Goal: Communication & Community: Answer question/provide support

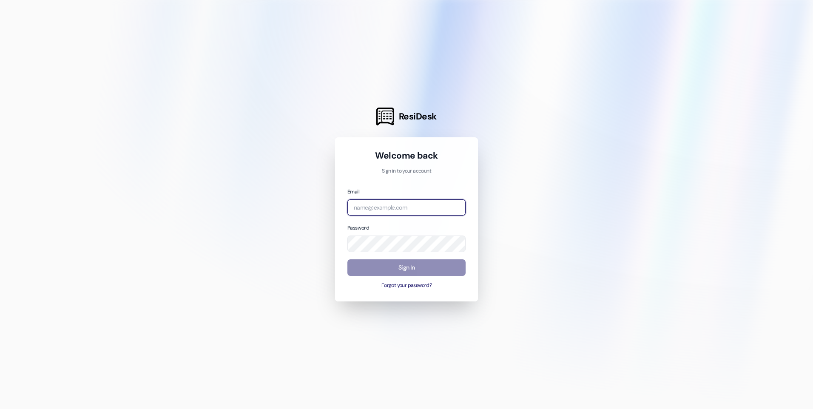
type input "[EMAIL_ADDRESS][DOMAIN_NAME]"
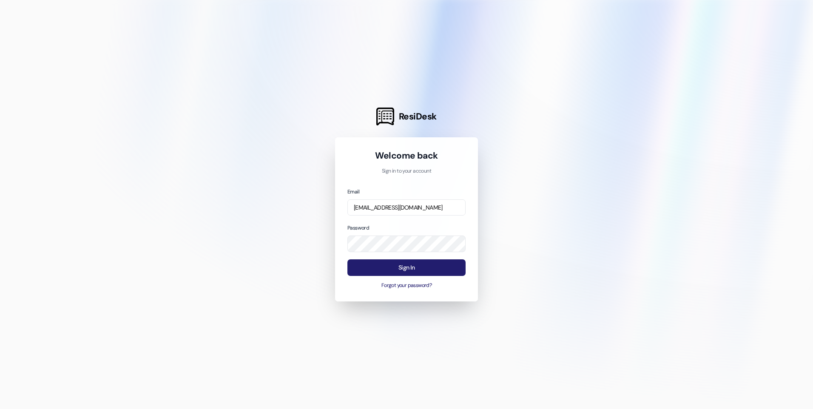
click at [402, 265] on button "Sign In" at bounding box center [407, 267] width 118 height 17
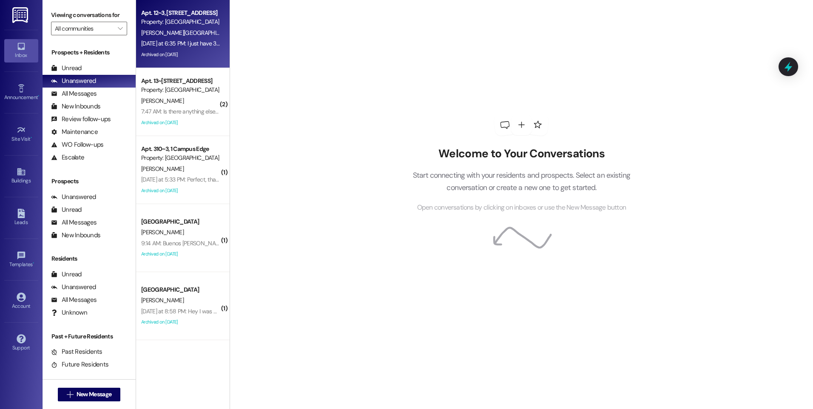
click at [171, 33] on div "[PERSON_NAME][GEOGRAPHIC_DATA]" at bounding box center [180, 33] width 80 height 11
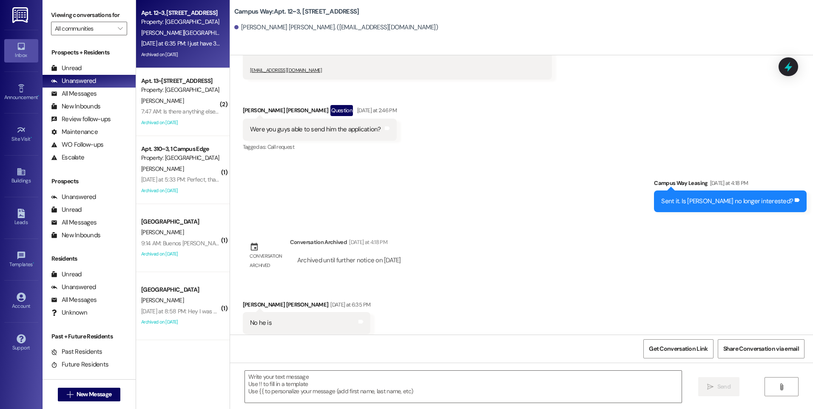
scroll to position [4037, 0]
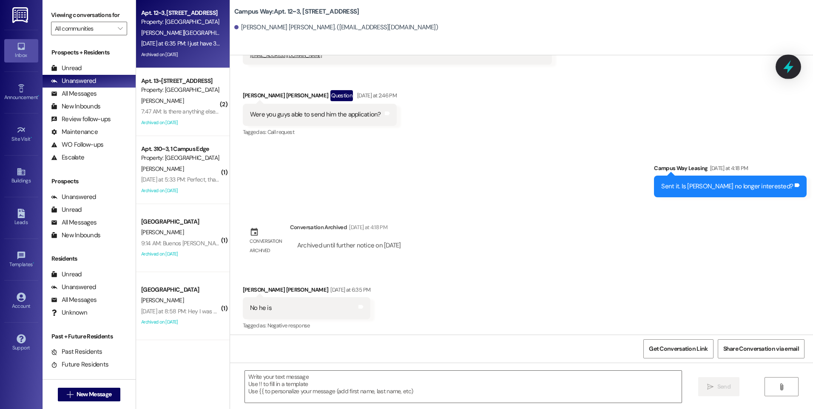
click at [784, 71] on icon at bounding box center [788, 67] width 14 height 14
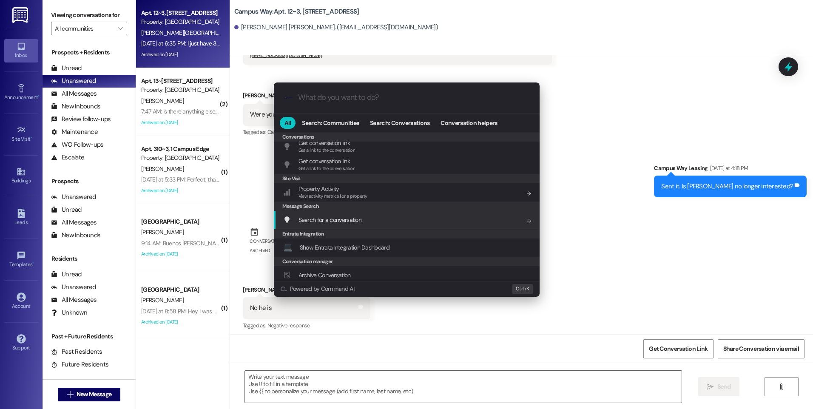
scroll to position [399, 0]
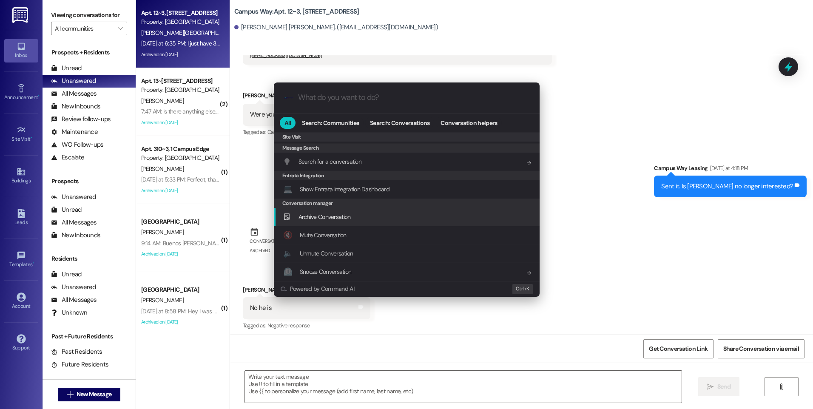
click at [362, 220] on div "Archive Conversation Add shortcut" at bounding box center [407, 216] width 249 height 9
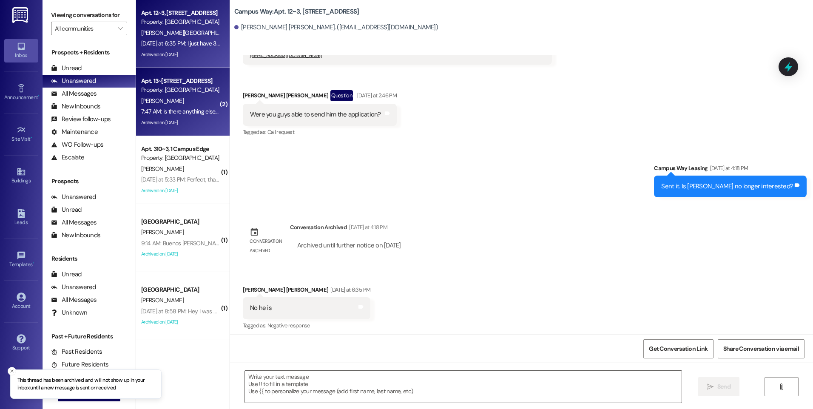
click at [170, 89] on div "Property: [GEOGRAPHIC_DATA]" at bounding box center [180, 90] width 79 height 9
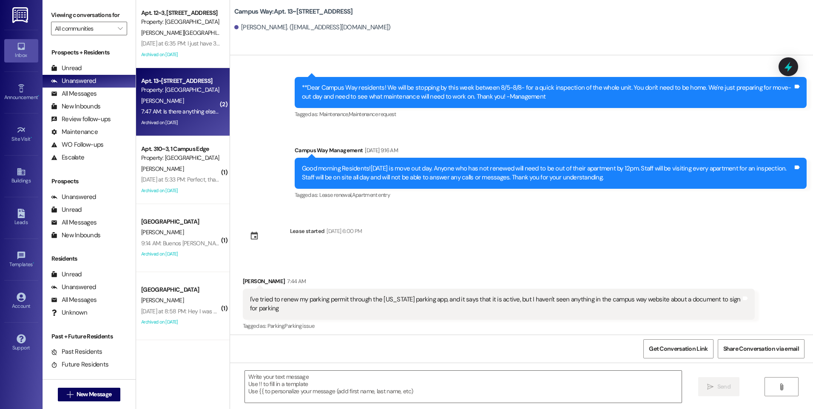
scroll to position [6253, 0]
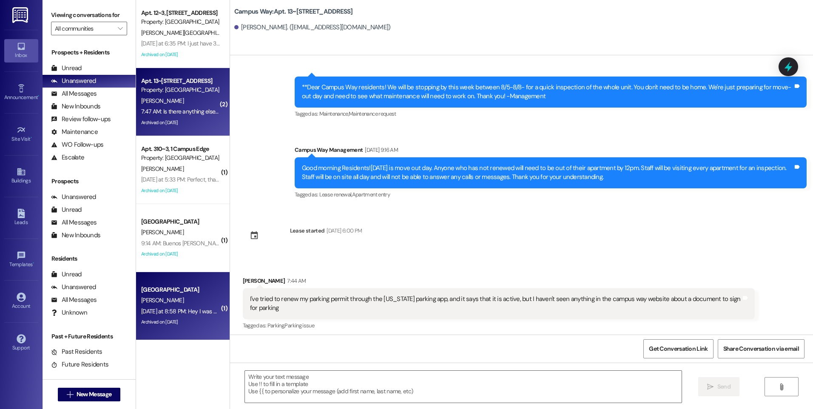
click at [196, 298] on div "[PERSON_NAME]" at bounding box center [180, 300] width 80 height 11
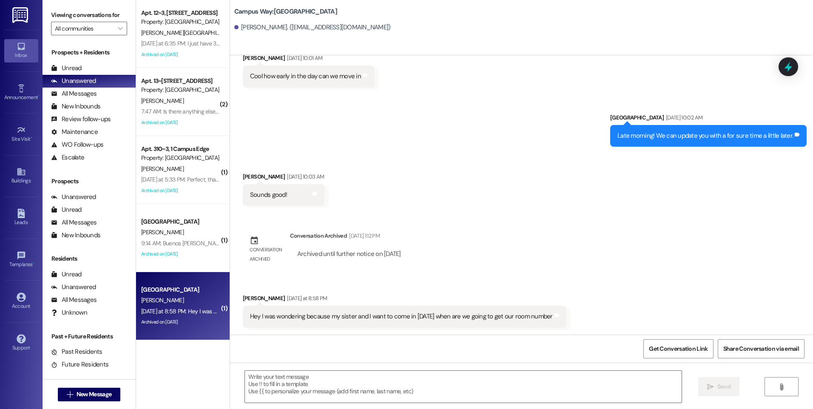
scroll to position [1452, 0]
click at [385, 402] on textarea at bounding box center [463, 387] width 436 height 32
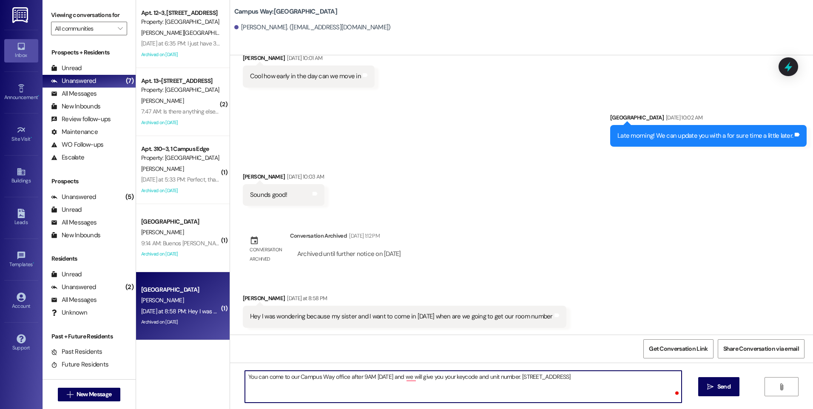
type textarea "You can come to our Campus Way office after 9AM [DATE] and we will give you you…"
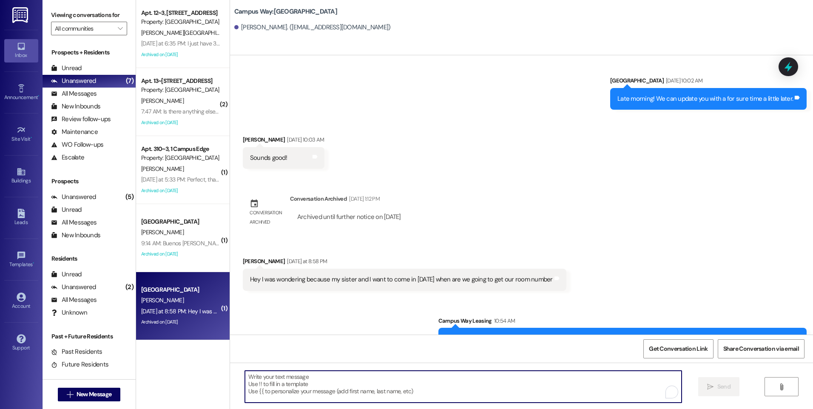
scroll to position [1511, 0]
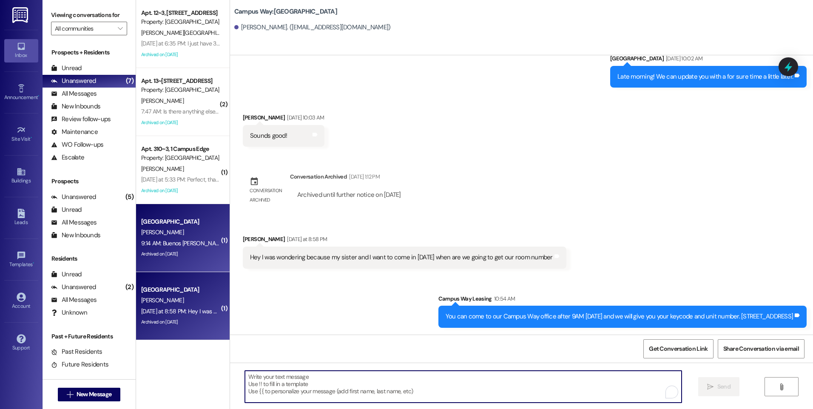
click at [162, 234] on div "[PERSON_NAME]" at bounding box center [180, 232] width 80 height 11
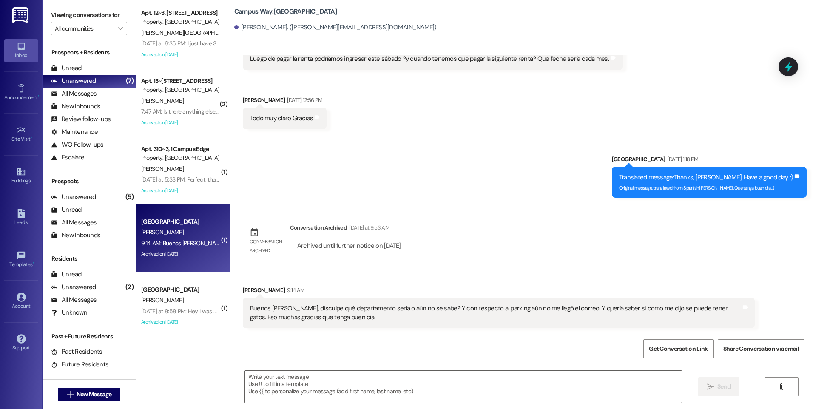
scroll to position [985, 0]
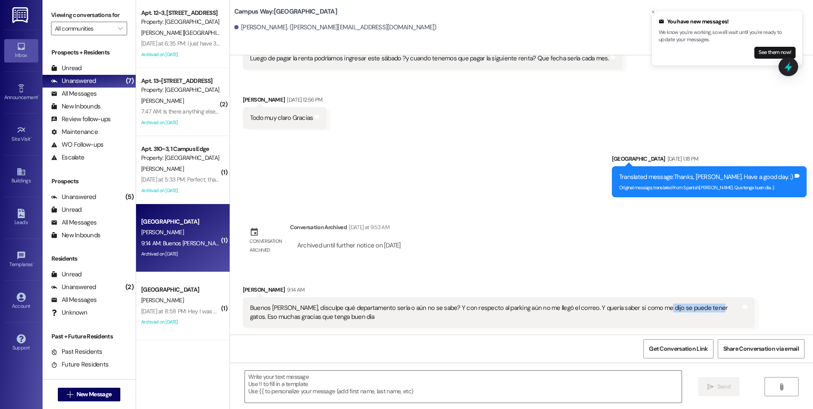
drag, startPoint x: 644, startPoint y: 309, endPoint x: 694, endPoint y: 310, distance: 49.8
click at [694, 310] on div "Buenos [PERSON_NAME], disculpe qué departamento sería o aún no se sabe? Y con r…" at bounding box center [495, 313] width 491 height 18
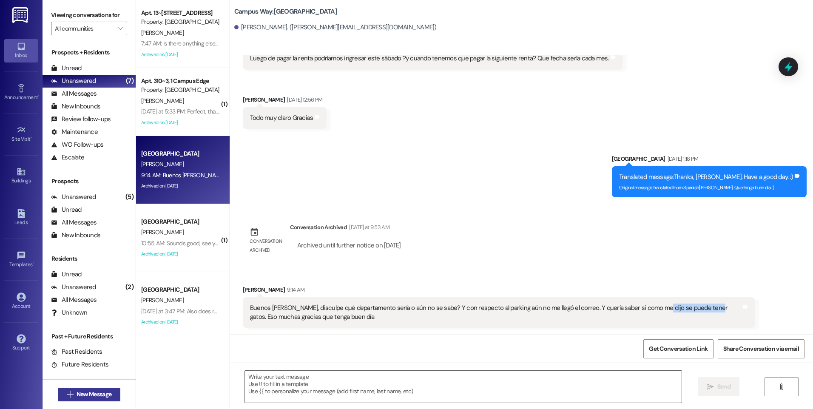
click at [86, 392] on span "New Message" at bounding box center [94, 394] width 35 height 9
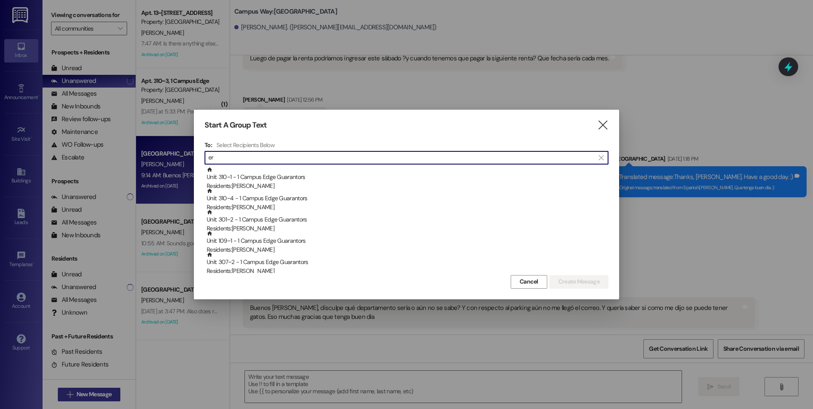
type input "e"
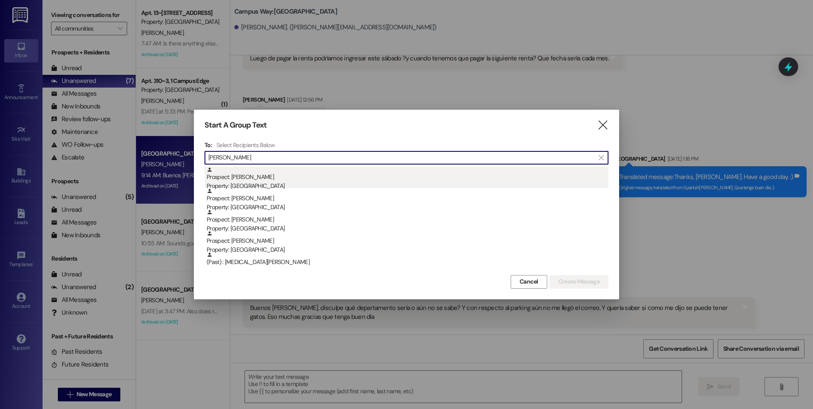
click at [287, 183] on div "Property: [GEOGRAPHIC_DATA]" at bounding box center [408, 186] width 402 height 9
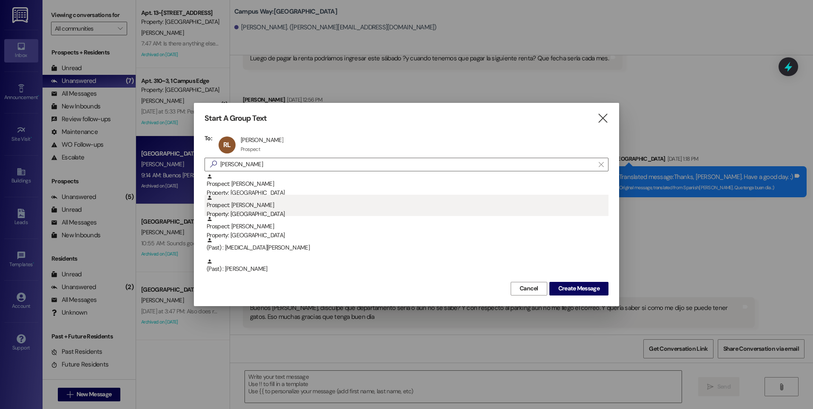
click at [256, 214] on div "Property: [GEOGRAPHIC_DATA]" at bounding box center [408, 214] width 402 height 9
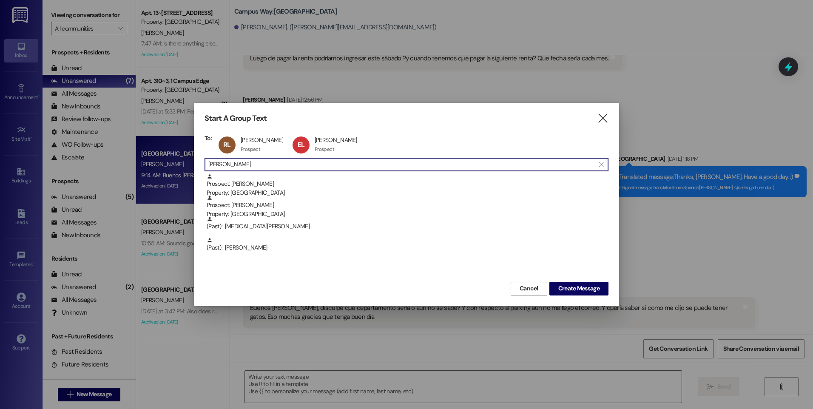
click at [230, 167] on input "[PERSON_NAME]" at bounding box center [401, 165] width 386 height 12
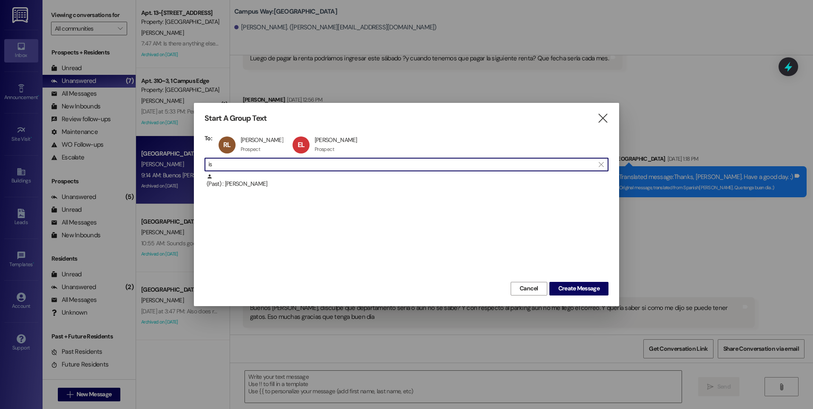
type input "i"
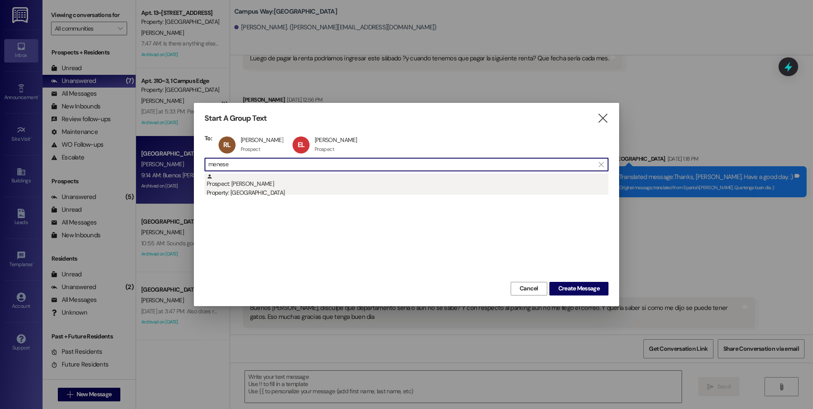
type input "menese"
click at [246, 187] on div "Prospect: [PERSON_NAME] Property: [GEOGRAPHIC_DATA]" at bounding box center [408, 186] width 402 height 24
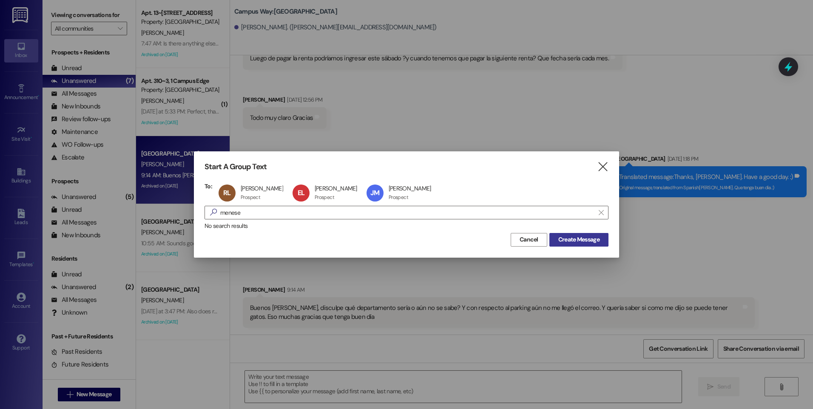
click at [566, 242] on span "Create Message" at bounding box center [579, 239] width 41 height 9
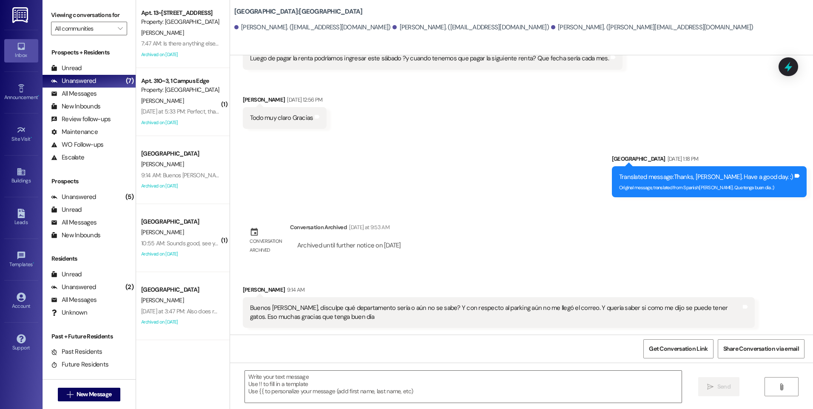
scroll to position [0, 0]
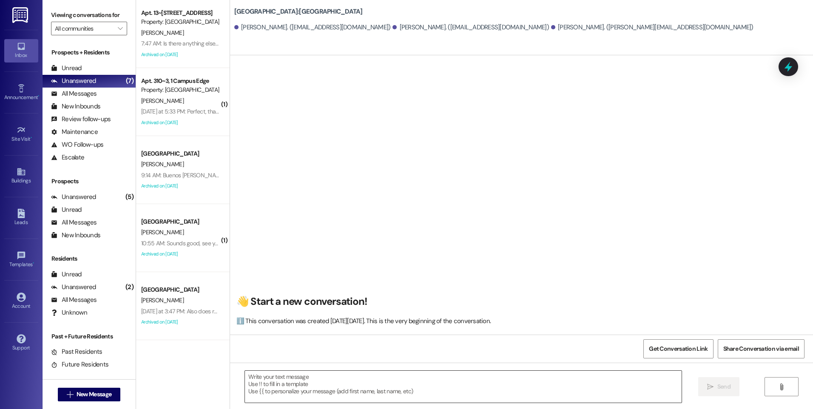
click at [541, 379] on textarea at bounding box center [463, 387] width 436 height 32
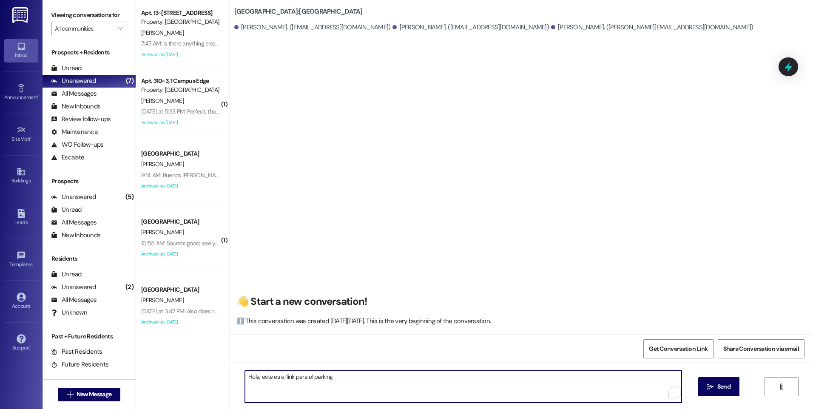
paste textarea "[URL][DOMAIN_NAME]"
type textarea "Hola, este es el link para el parking [URL][DOMAIN_NAME] sigan las instruccione…"
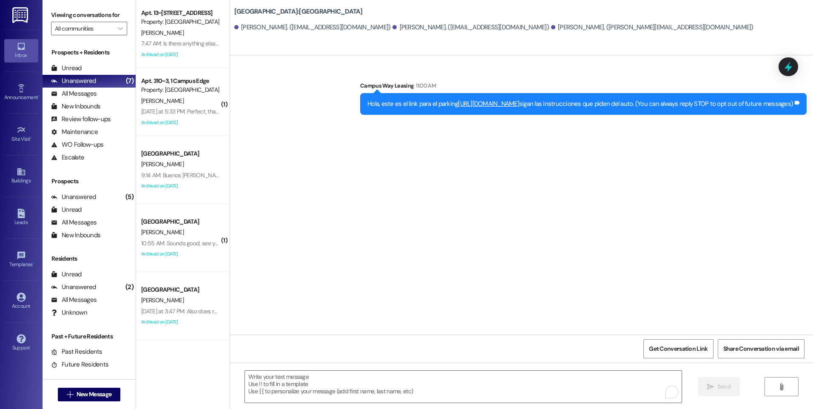
click at [468, 103] on link "[URL][DOMAIN_NAME]" at bounding box center [488, 104] width 61 height 9
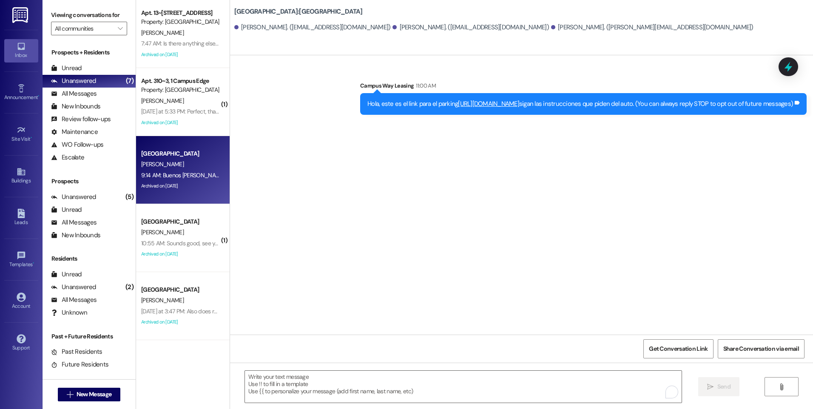
click at [194, 171] on div "9:14 AM: Buenos [PERSON_NAME], disculpe qué departamento sería o aún no se sabe…" at bounding box center [429, 175] width 577 height 8
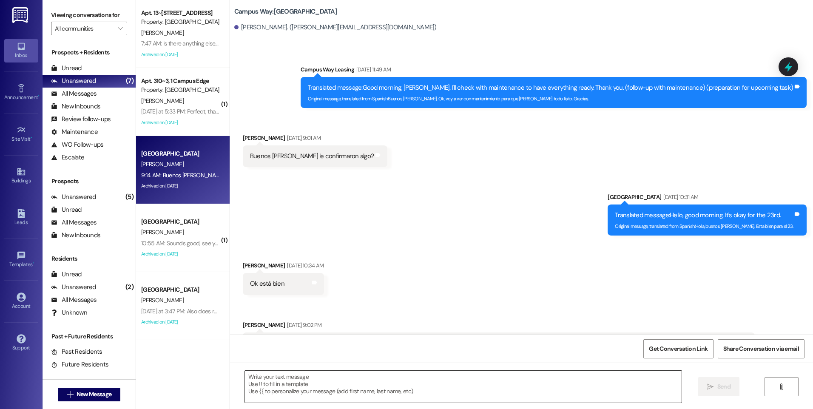
click at [376, 382] on textarea at bounding box center [463, 387] width 436 height 32
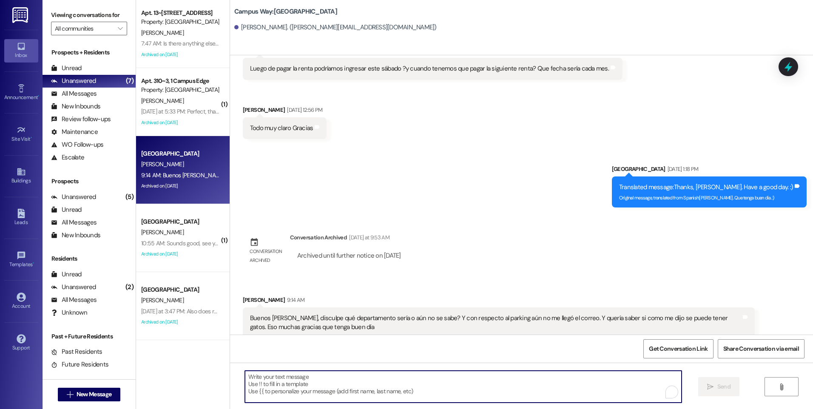
scroll to position [985, 0]
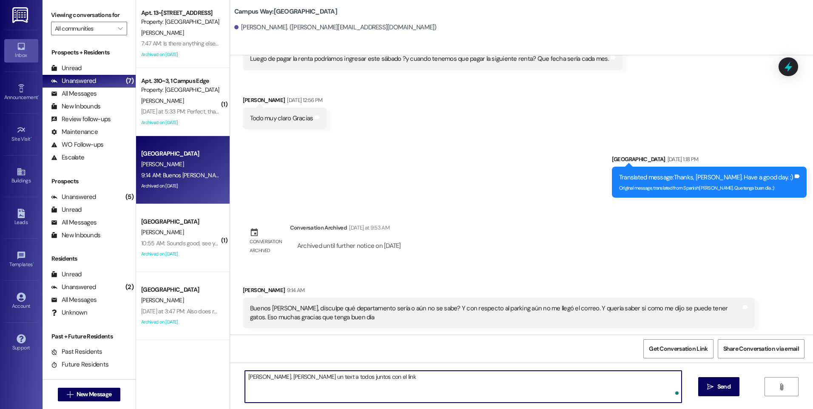
paste textarea "[URL][DOMAIN_NAME]"
type textarea "[PERSON_NAME]. [PERSON_NAME] un text a todos juntos con el link [URL][DOMAIN_NA…"
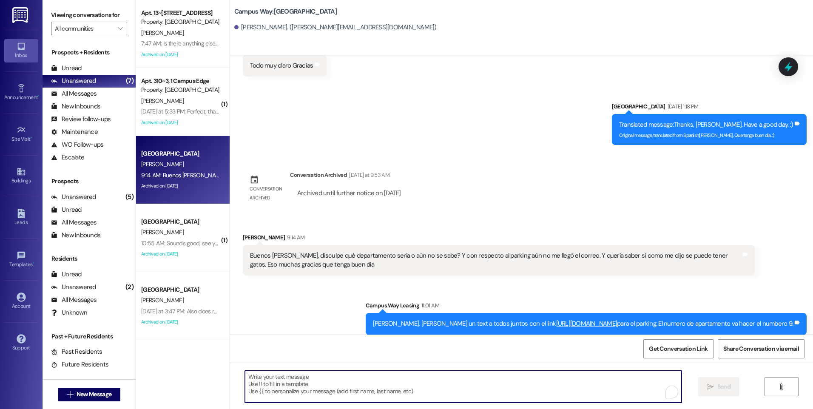
scroll to position [1045, 0]
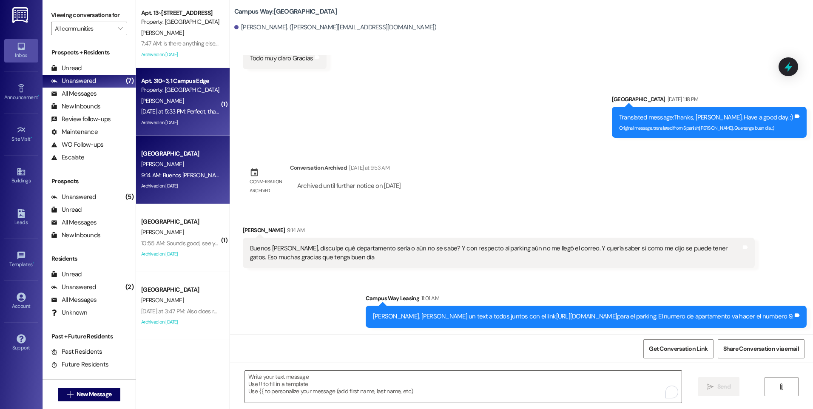
click at [192, 110] on div "[DATE] at 5:33 PM: Perfect, thank you! [DATE] at 5:33 PM: Perfect, thank you!" at bounding box center [187, 112] width 92 height 8
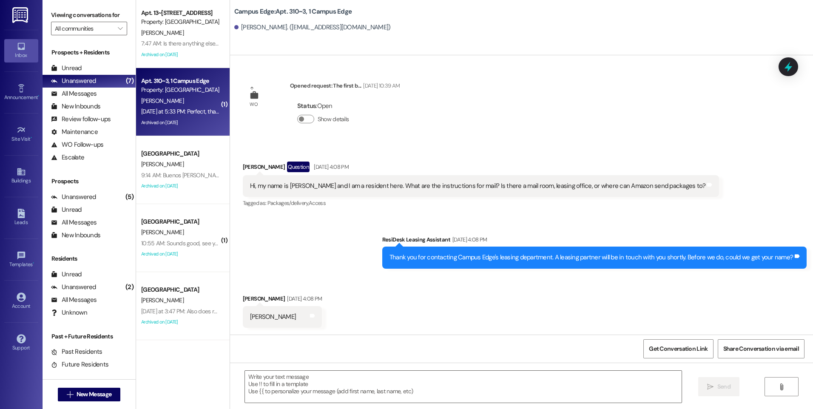
scroll to position [5271, 0]
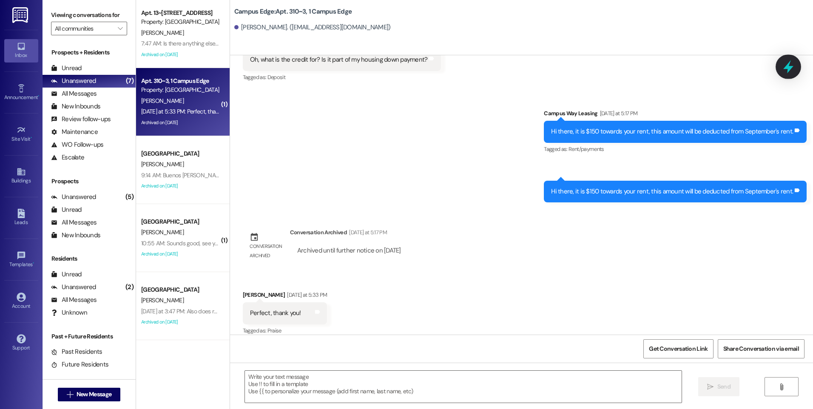
click at [791, 67] on icon at bounding box center [789, 66] width 10 height 13
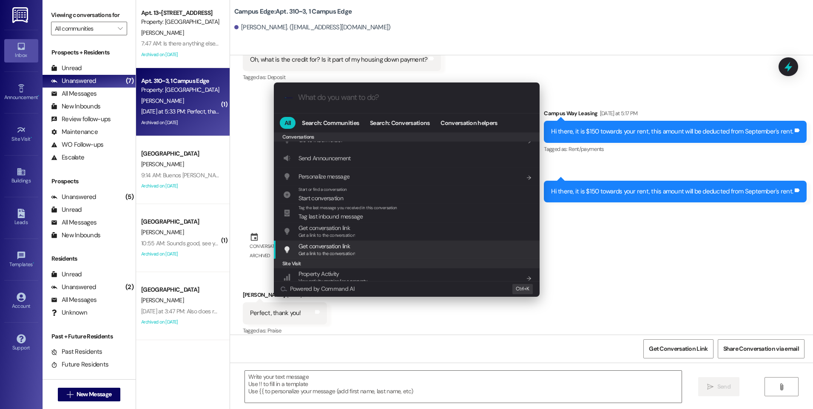
scroll to position [371, 0]
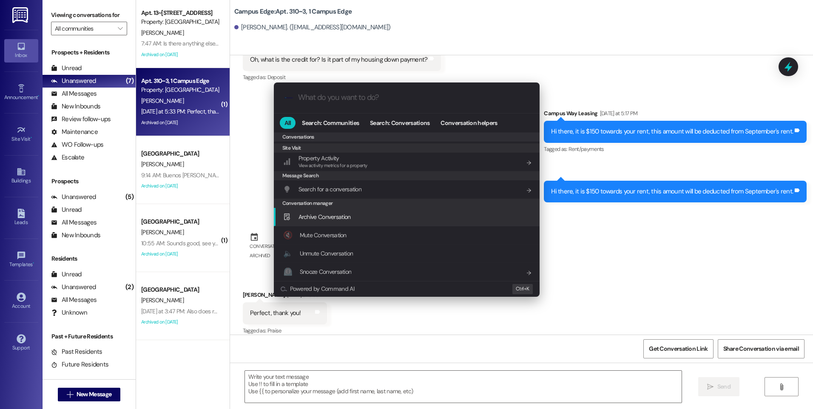
click at [353, 222] on div "Archive Conversation Add shortcut" at bounding box center [407, 217] width 266 height 18
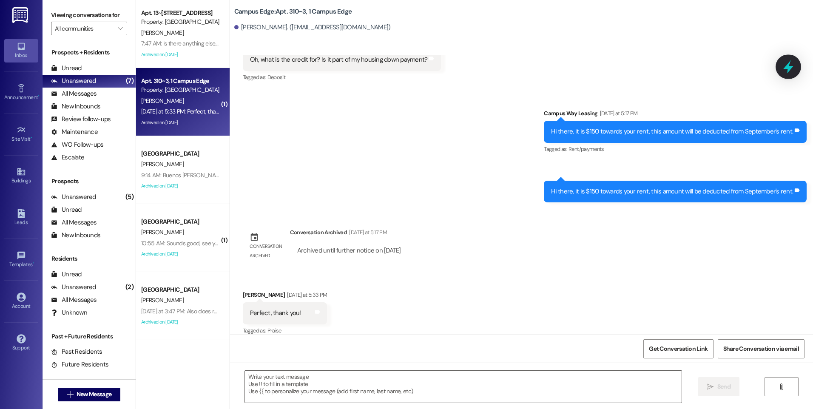
click at [786, 63] on icon at bounding box center [788, 67] width 14 height 14
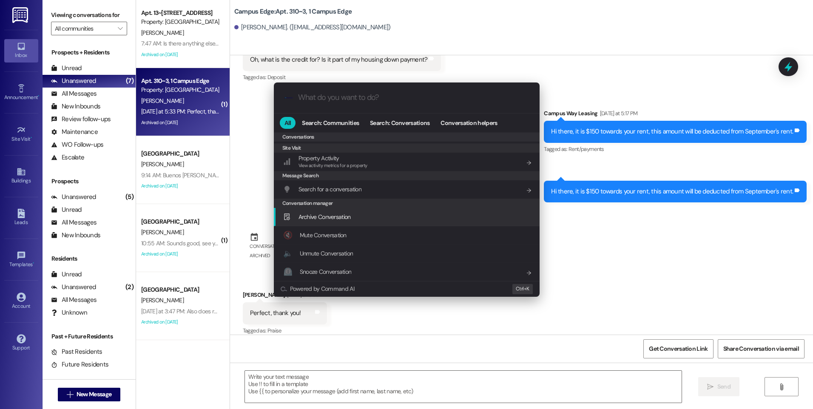
click at [360, 222] on div "Archive Conversation Add shortcut" at bounding box center [407, 217] width 266 height 18
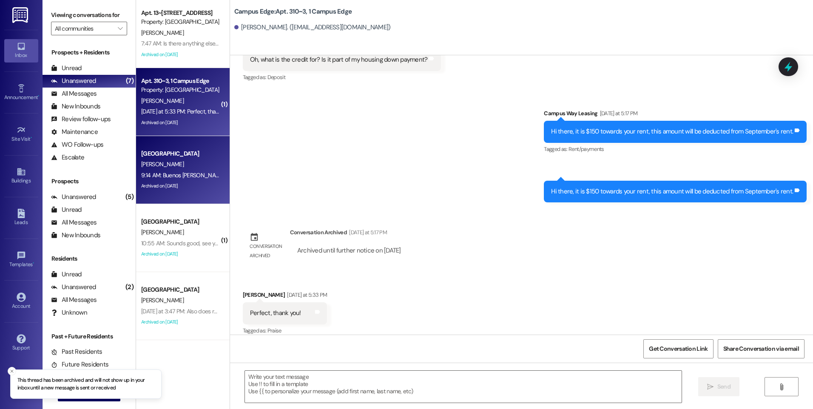
click at [163, 174] on div "9:14 AM: Buenos [PERSON_NAME], disculpe qué departamento sería o aún no se sabe…" at bounding box center [429, 175] width 577 height 8
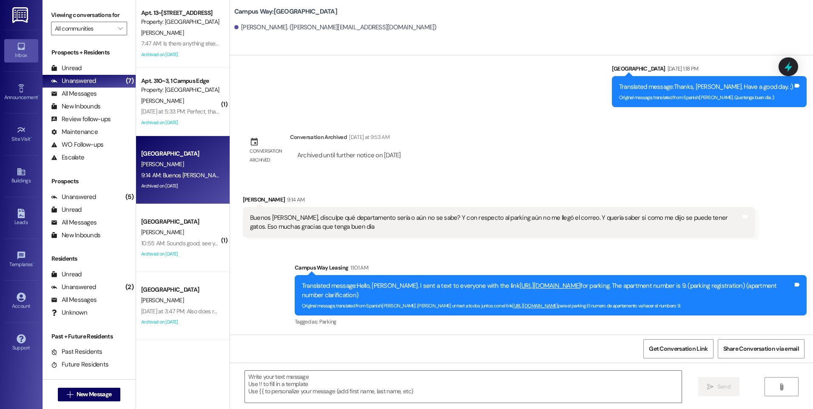
scroll to position [1075, 0]
click at [789, 67] on icon at bounding box center [789, 66] width 10 height 13
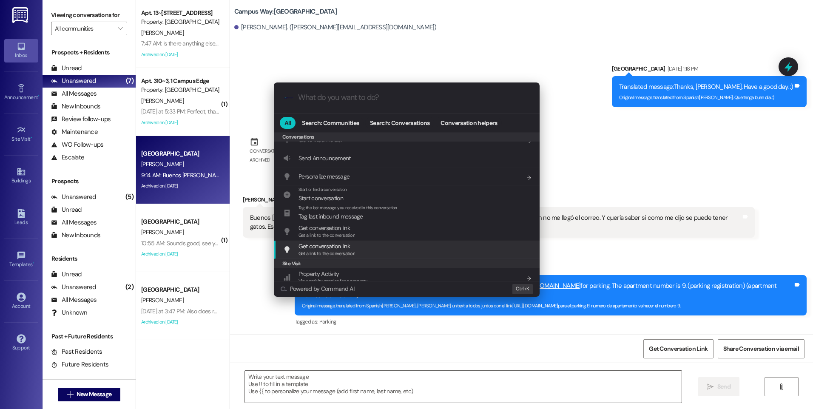
scroll to position [371, 0]
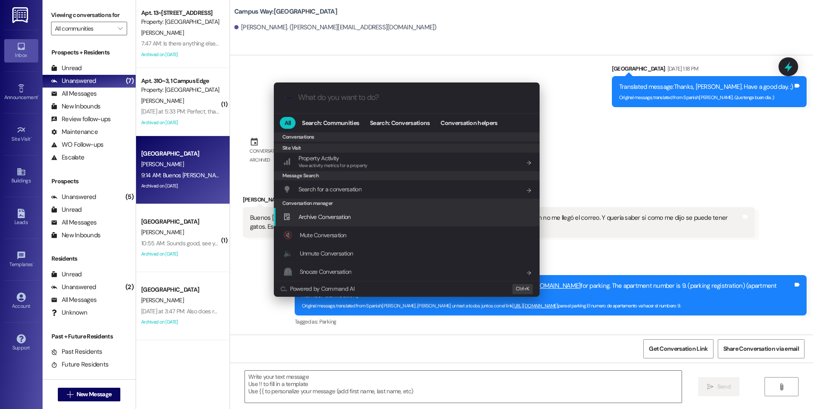
click at [358, 220] on div "Archive Conversation Add shortcut" at bounding box center [407, 216] width 249 height 9
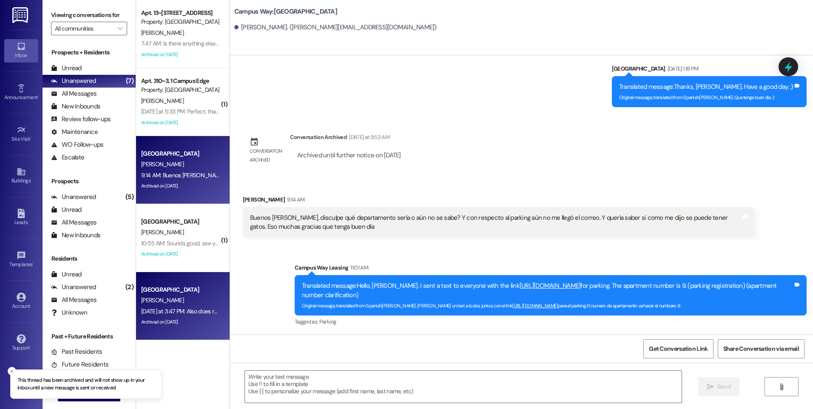
click at [188, 303] on div "[PERSON_NAME]" at bounding box center [180, 300] width 80 height 11
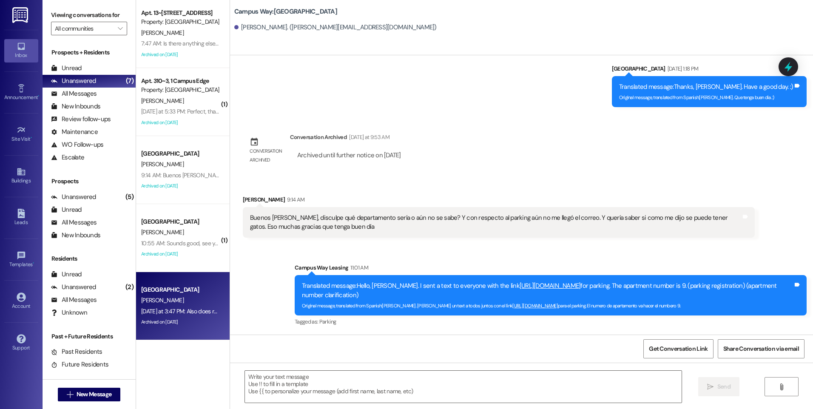
scroll to position [513, 0]
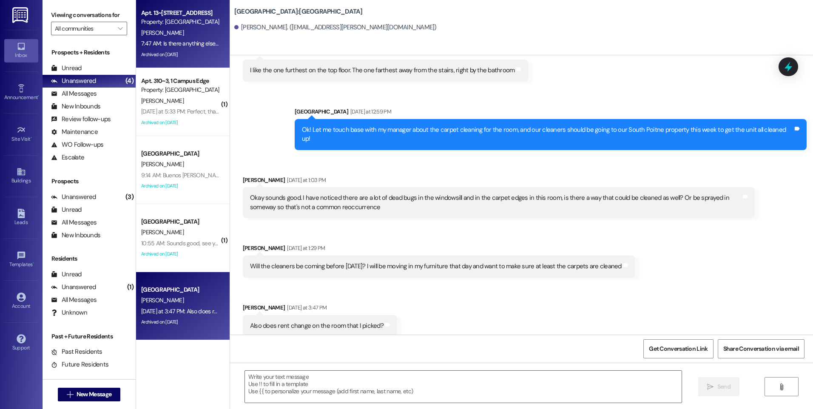
click at [179, 40] on div "7:47 AM: Is there anything else I need to do to make sure I can apply for a par…" at bounding box center [248, 44] width 215 height 8
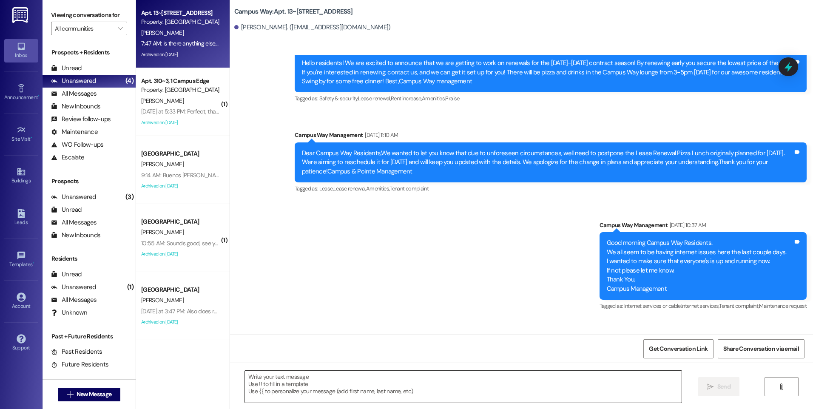
click at [357, 393] on textarea at bounding box center [463, 387] width 436 height 32
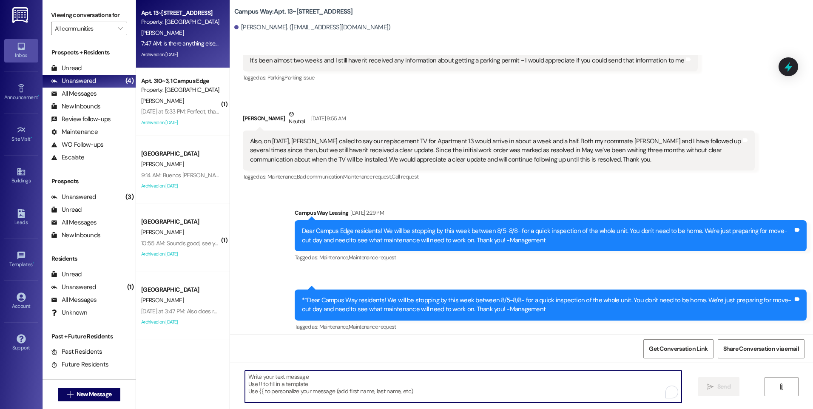
scroll to position [6253, 0]
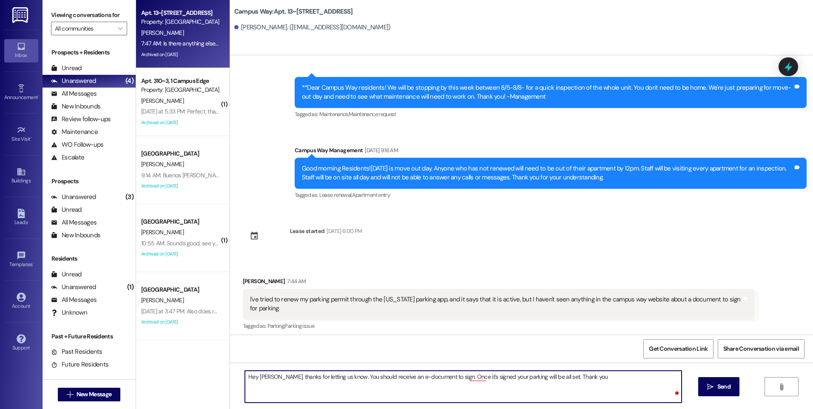
type textarea "Hey [PERSON_NAME], thanks for letting us know. You should receive an e-document…"
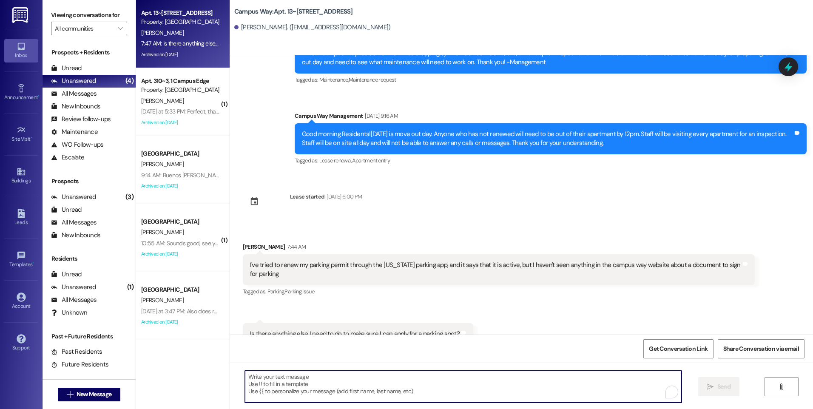
scroll to position [6312, 0]
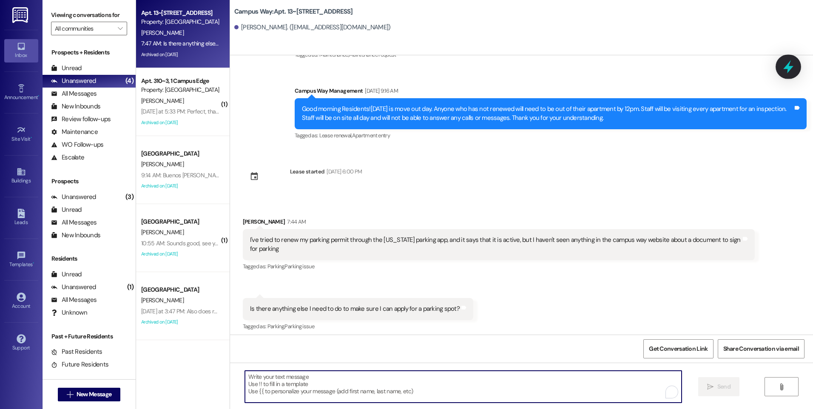
click at [793, 73] on icon at bounding box center [788, 67] width 14 height 14
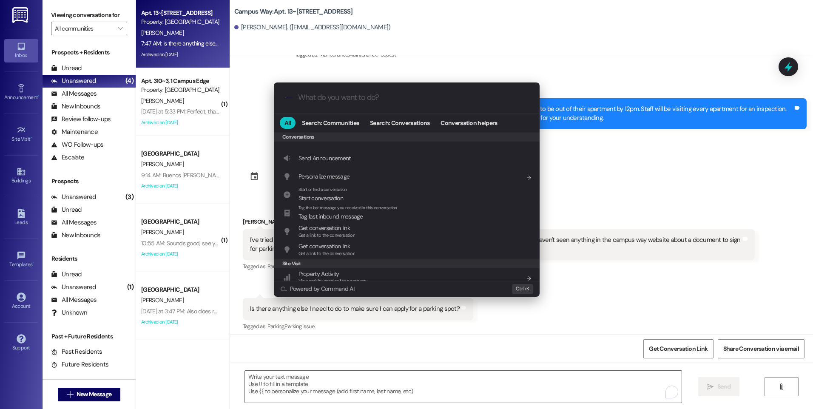
scroll to position [371, 0]
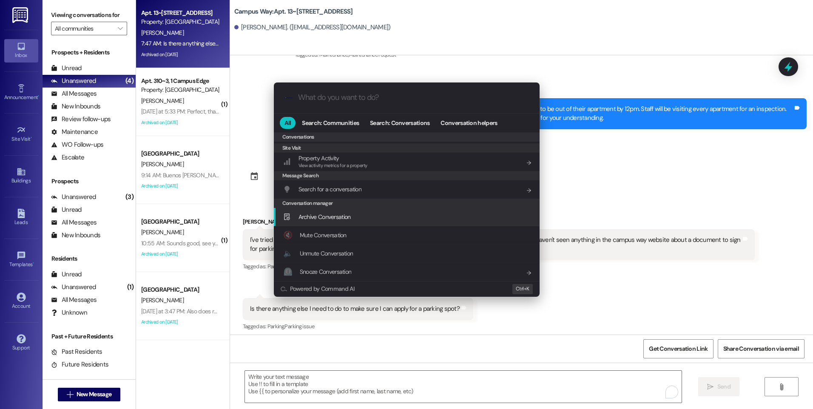
click at [375, 216] on div "Archive Conversation Add shortcut" at bounding box center [407, 216] width 249 height 9
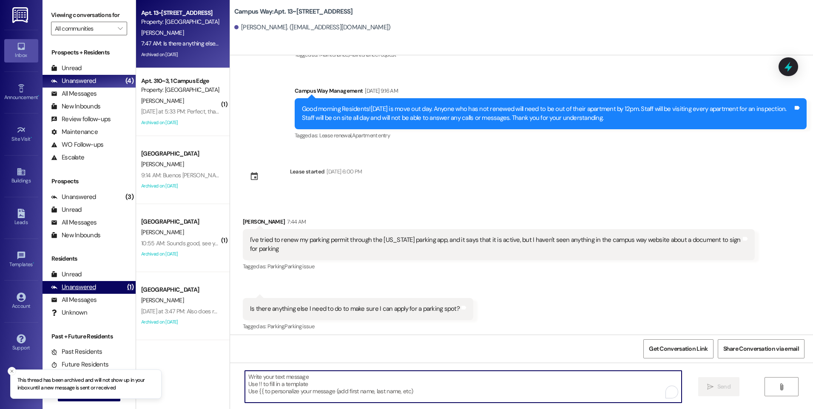
click at [98, 286] on div "Unanswered (1)" at bounding box center [89, 287] width 93 height 13
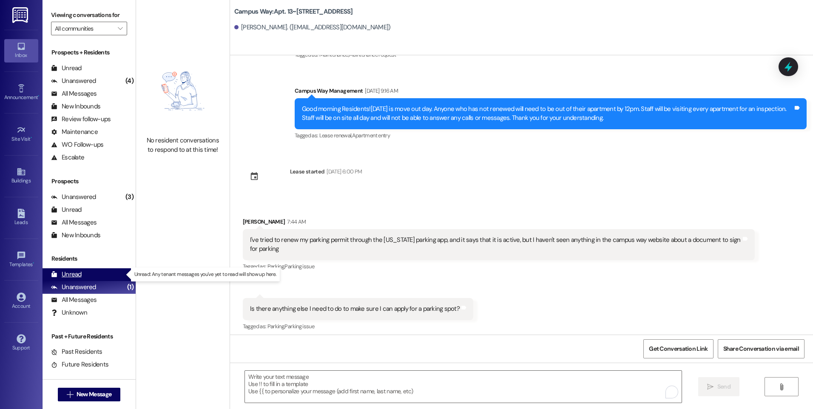
click at [88, 268] on div "Unread (0)" at bounding box center [89, 274] width 93 height 13
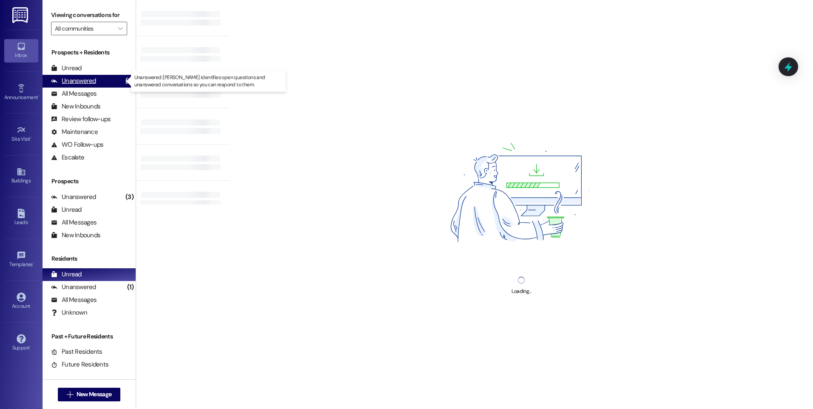
click at [82, 76] on div "Unanswered (4)" at bounding box center [89, 81] width 93 height 13
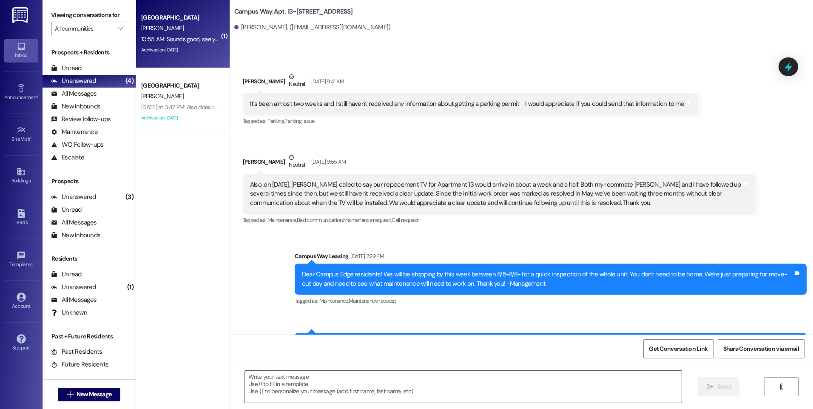
scroll to position [6253, 0]
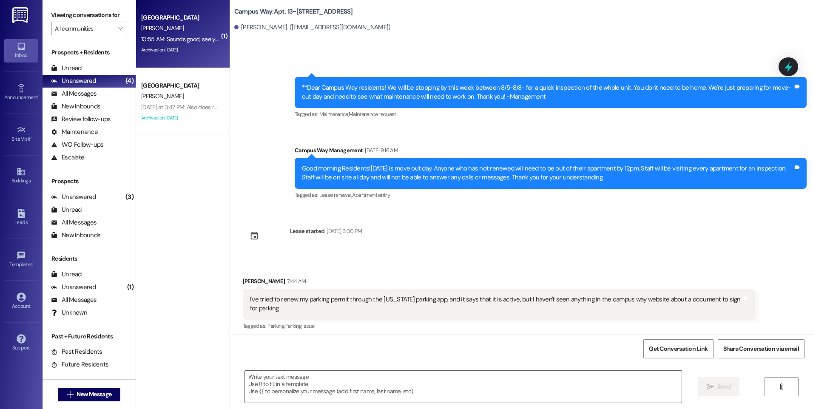
click at [194, 49] on div "Archived on [DATE]" at bounding box center [180, 50] width 80 height 11
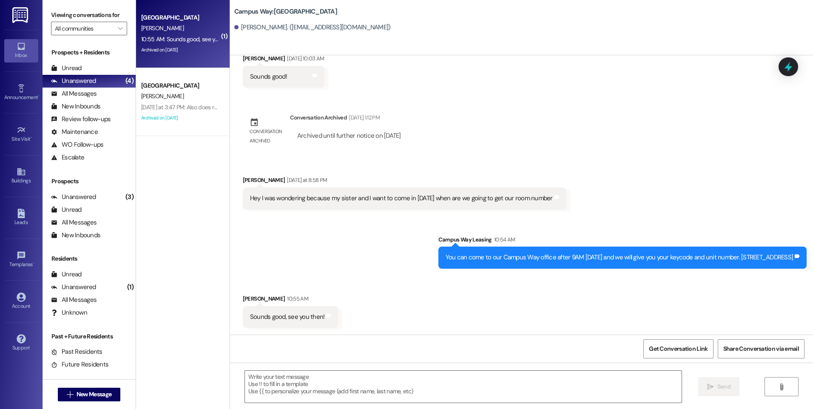
scroll to position [1570, 0]
click at [364, 382] on textarea at bounding box center [463, 387] width 436 height 32
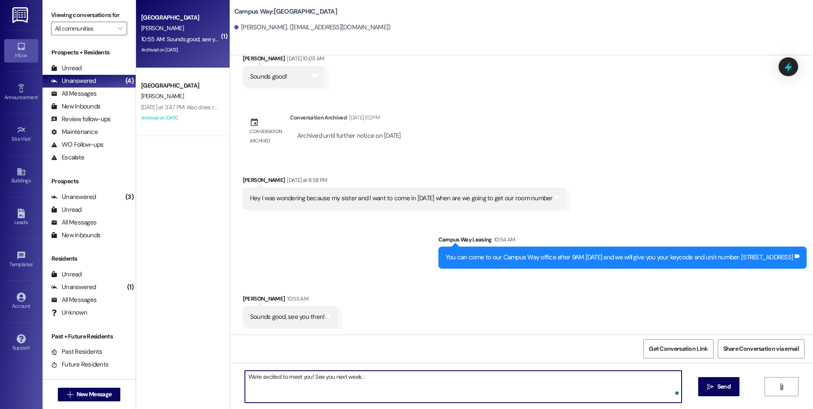
type textarea "We're excited to meet you! See you next week. :)"
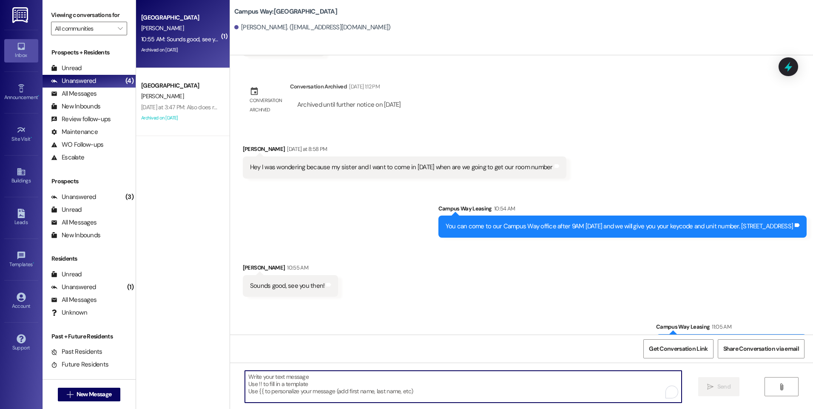
scroll to position [1630, 0]
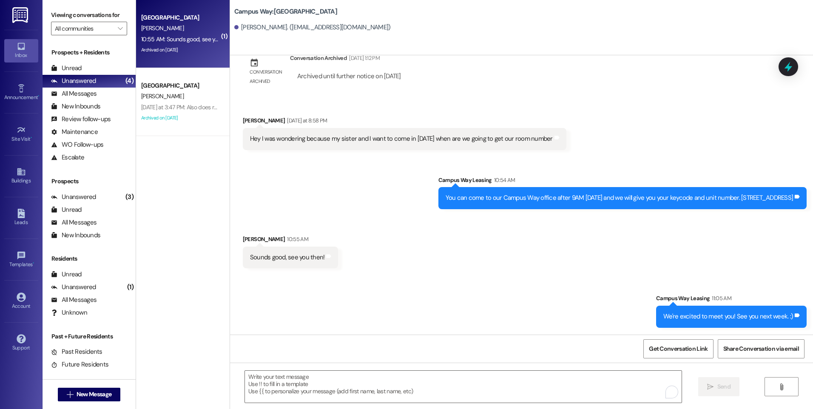
drag, startPoint x: 787, startPoint y: 72, endPoint x: 780, endPoint y: 75, distance: 7.6
click at [787, 71] on icon at bounding box center [788, 66] width 11 height 11
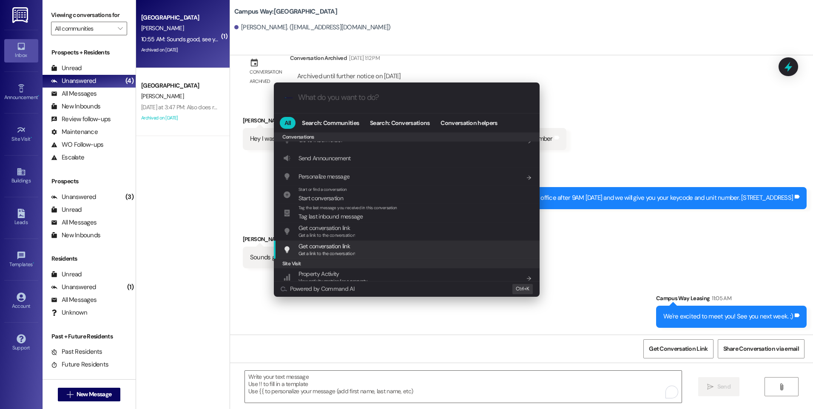
scroll to position [371, 0]
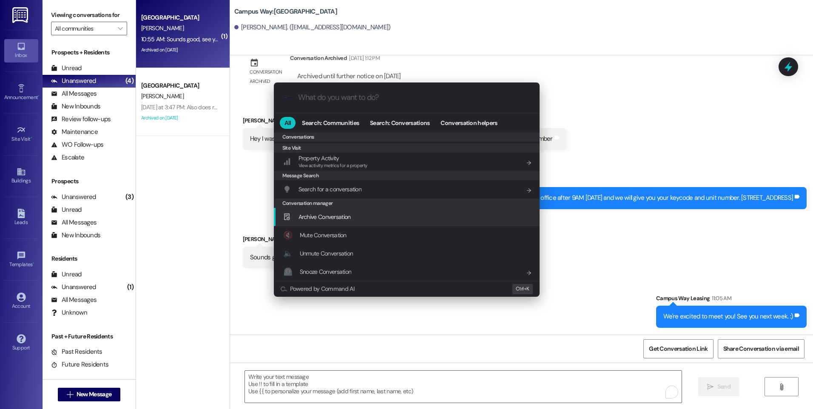
click at [341, 224] on div "Archive Conversation Add shortcut" at bounding box center [407, 217] width 266 height 18
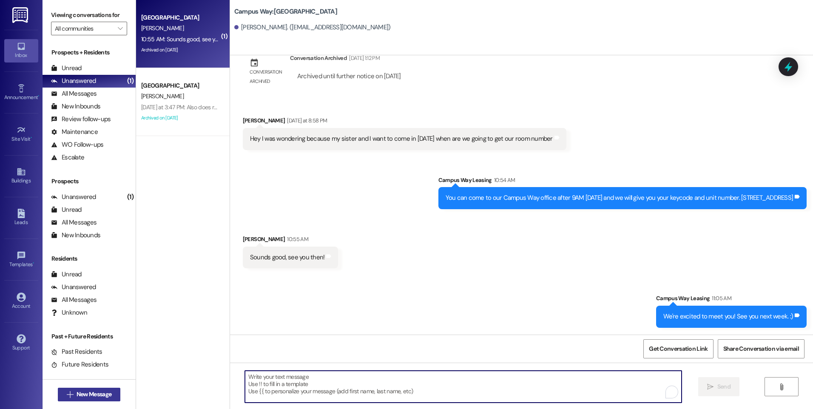
click at [90, 393] on span "New Message" at bounding box center [94, 394] width 35 height 9
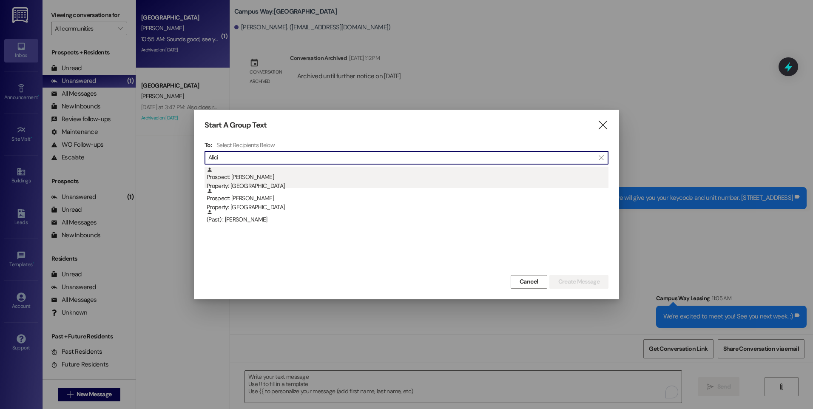
type input "Alici"
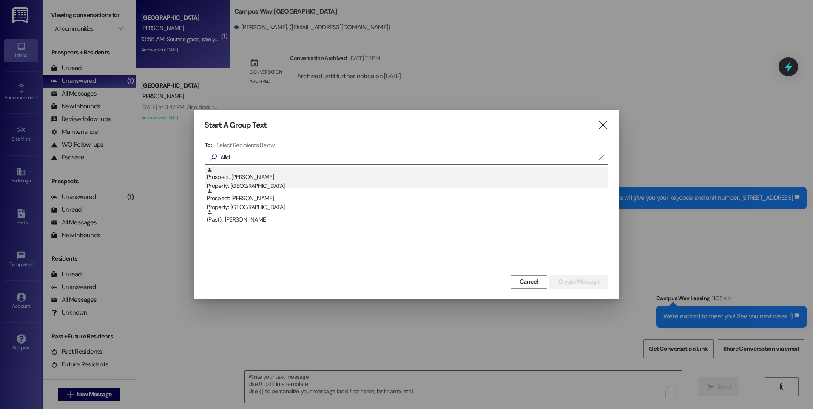
click at [271, 186] on div "Property: [GEOGRAPHIC_DATA]" at bounding box center [408, 186] width 402 height 9
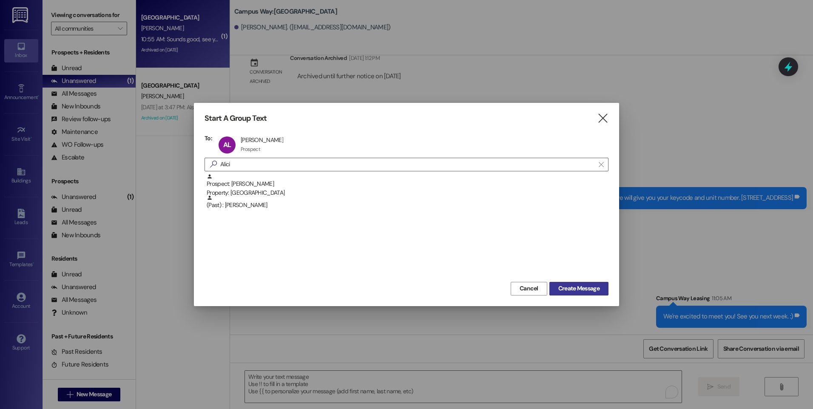
drag, startPoint x: 573, startPoint y: 287, endPoint x: 583, endPoint y: 285, distance: 10.5
click at [573, 288] on span "Create Message" at bounding box center [579, 288] width 41 height 9
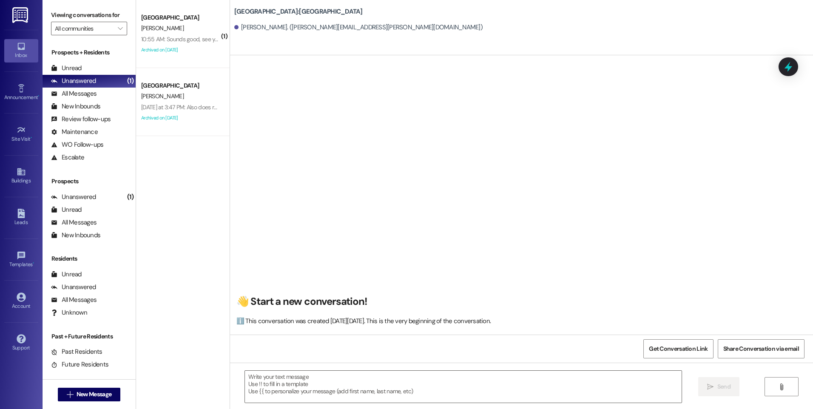
scroll to position [0, 0]
click at [366, 399] on textarea at bounding box center [463, 387] width 436 height 32
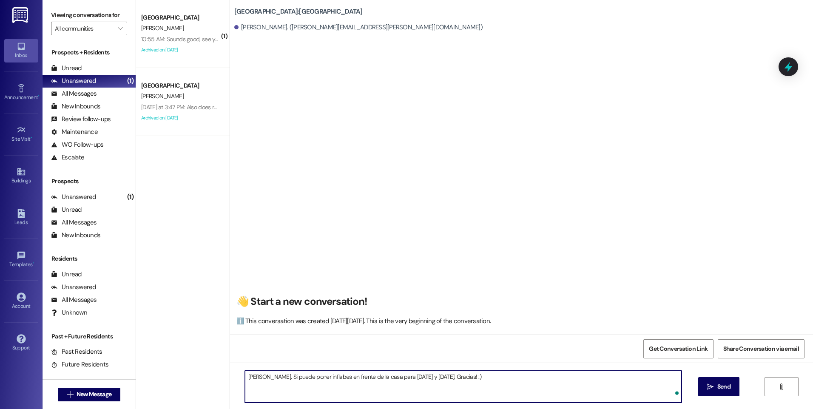
type textarea "[PERSON_NAME]. Si puede poner inflabes en frente de la casa para [DATE] y [DATE…"
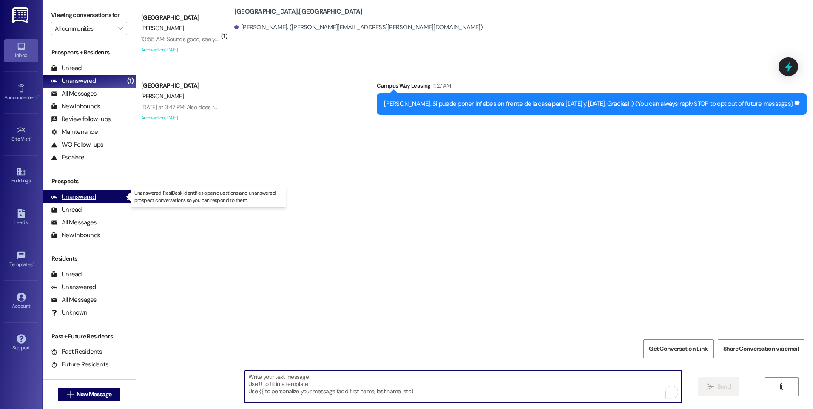
scroll to position [0, 0]
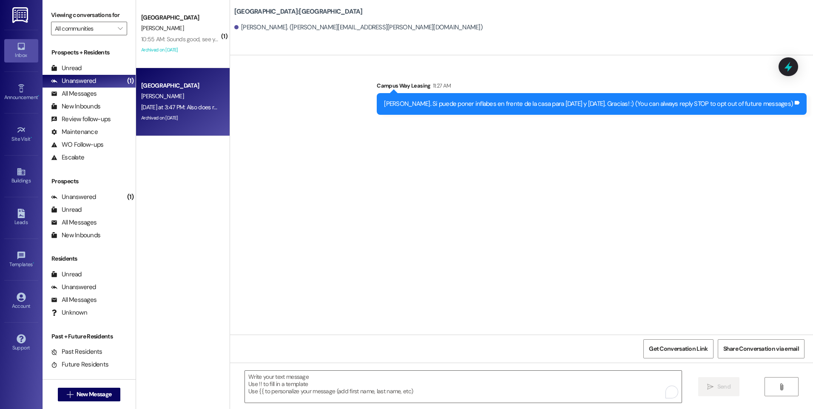
click at [180, 91] on div "[PERSON_NAME]" at bounding box center [180, 96] width 80 height 11
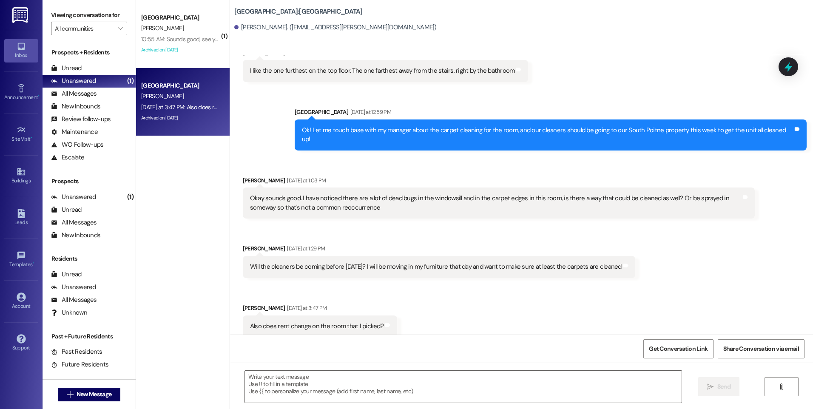
scroll to position [513, 0]
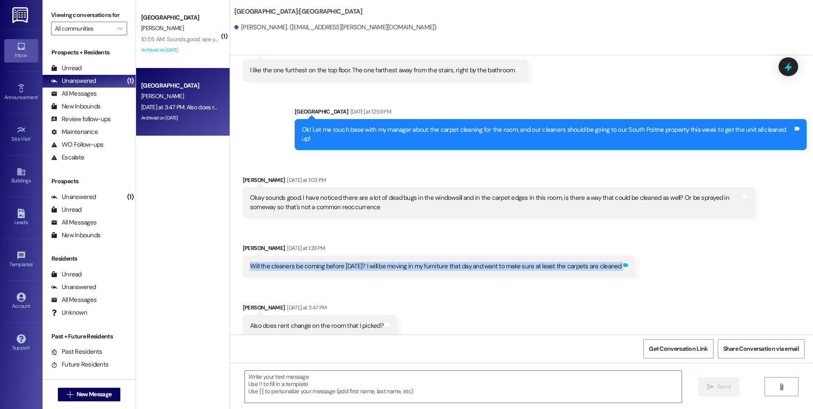
drag, startPoint x: 242, startPoint y: 256, endPoint x: 616, endPoint y: 259, distance: 373.9
click at [616, 259] on div "Will the cleaners be coming before [DATE]? I will be moving in my furniture tha…" at bounding box center [439, 267] width 393 height 22
click at [465, 301] on div "Received via SMS [PERSON_NAME] [DATE] at 1:03 PM Okay sounds good. I have notic…" at bounding box center [521, 250] width 583 height 187
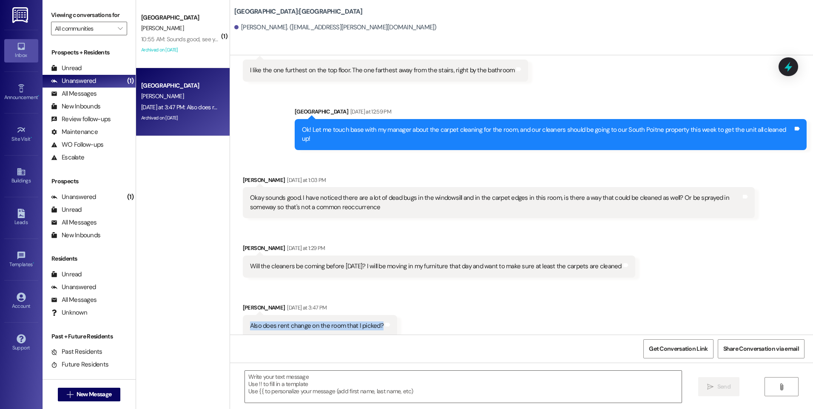
drag, startPoint x: 263, startPoint y: 316, endPoint x: 382, endPoint y: 321, distance: 118.8
click at [382, 321] on div "Also does rent change on the room that I picked? Tags and notes" at bounding box center [320, 326] width 154 height 22
drag, startPoint x: 382, startPoint y: 321, endPoint x: 483, endPoint y: 267, distance: 115.1
click at [483, 267] on div "Will the cleaners be coming before [DATE]? I will be moving in my furniture tha…" at bounding box center [439, 267] width 393 height 22
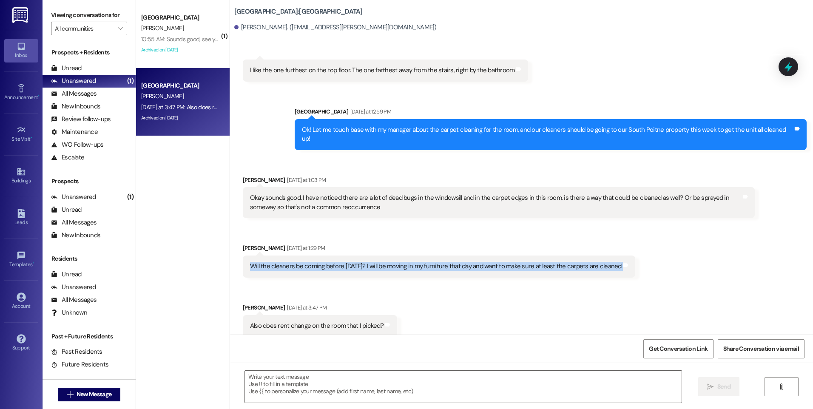
drag, startPoint x: 242, startPoint y: 254, endPoint x: 617, endPoint y: 268, distance: 375.0
click at [617, 268] on div "Will the cleaners be coming before [DATE]? I will be moving in my furniture tha…" at bounding box center [439, 267] width 393 height 22
click at [789, 68] on icon at bounding box center [789, 66] width 10 height 13
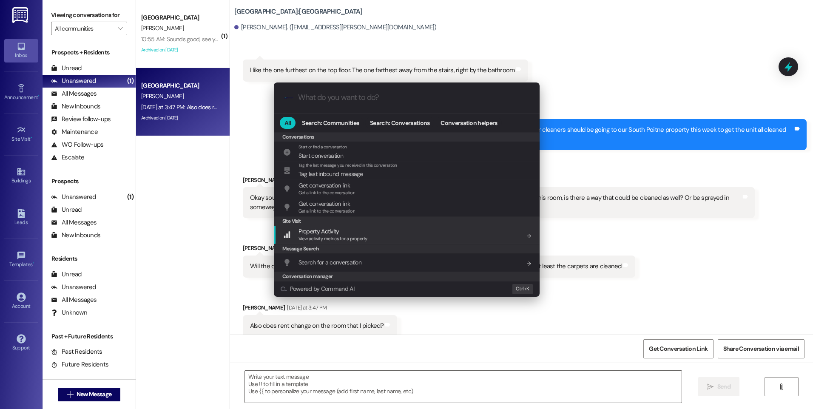
scroll to position [371, 0]
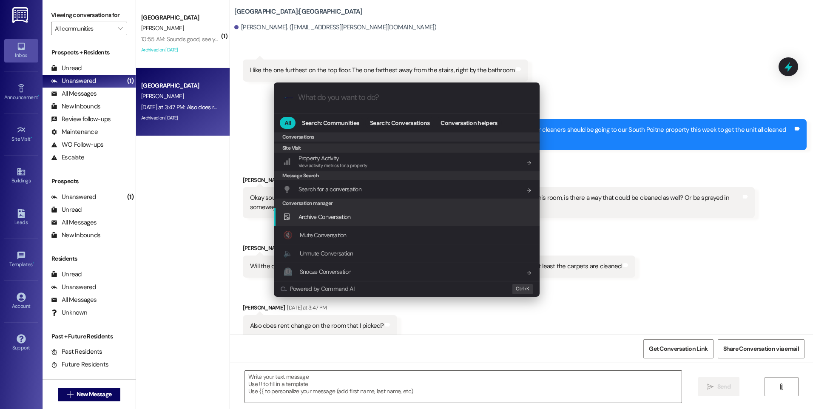
click at [308, 220] on span "Archive Conversation" at bounding box center [325, 217] width 52 height 8
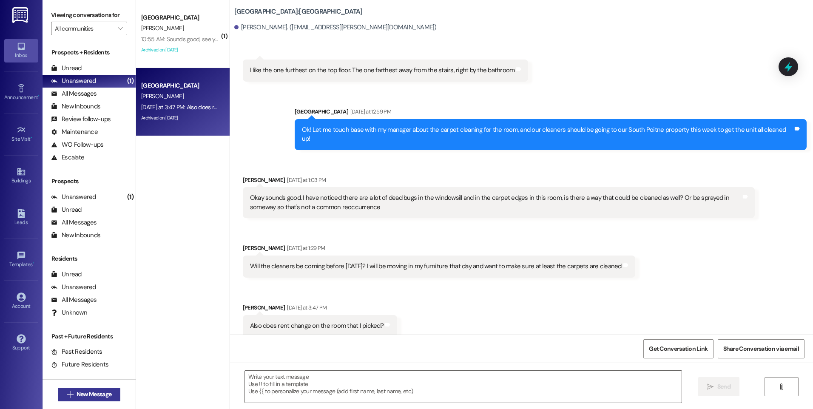
click at [82, 397] on span "New Message" at bounding box center [94, 394] width 35 height 9
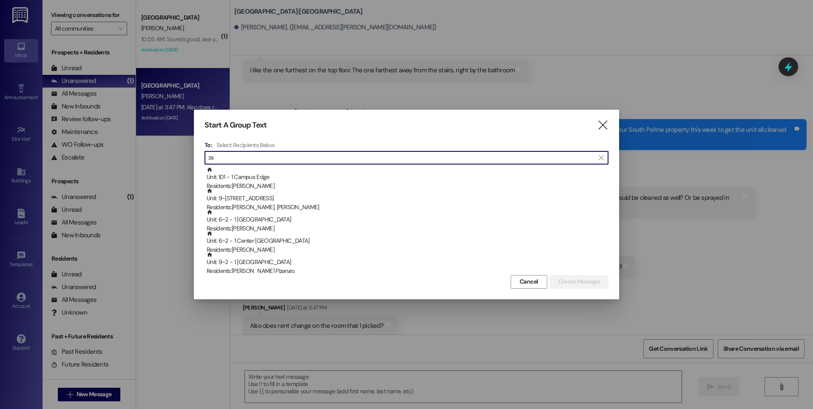
type input "z"
type input "h"
type input "H"
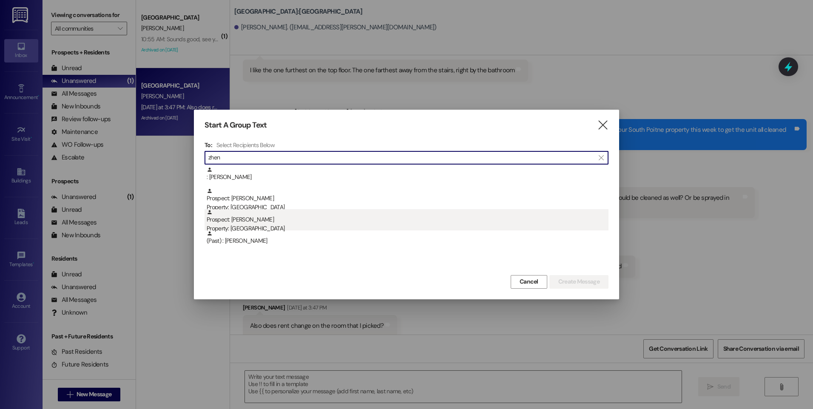
type input "zhen"
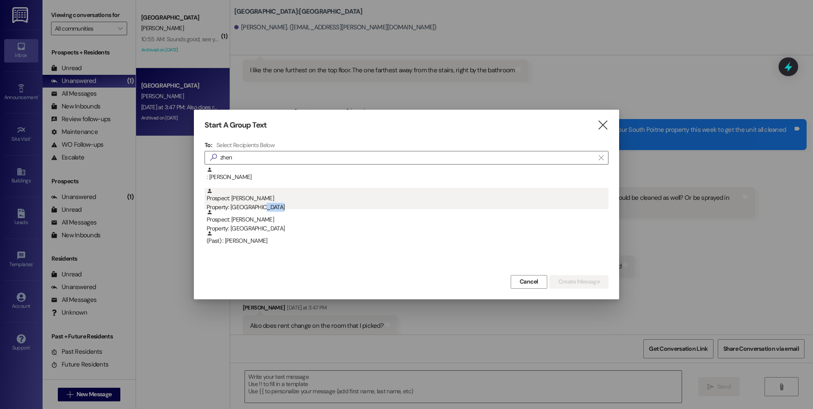
click at [279, 207] on div ": [PERSON_NAME]: [PERSON_NAME] Property: Campus Edge Prospect: [PERSON_NAME] Pr…" at bounding box center [407, 209] width 404 height 85
click at [282, 206] on div "Property: [GEOGRAPHIC_DATA]" at bounding box center [408, 207] width 402 height 9
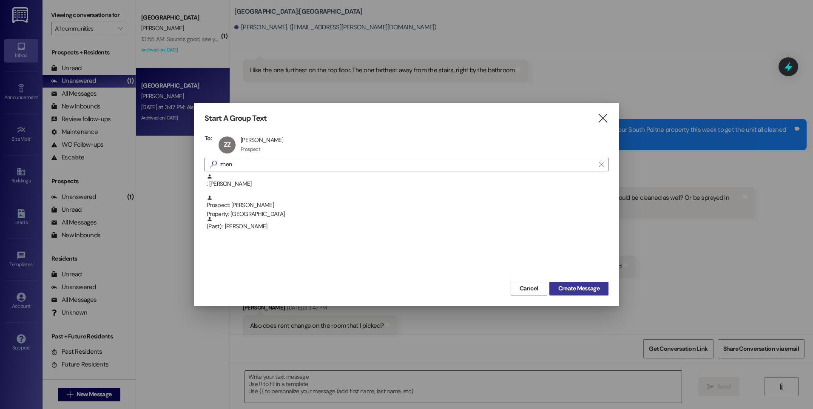
click at [571, 292] on span "Create Message" at bounding box center [579, 288] width 41 height 9
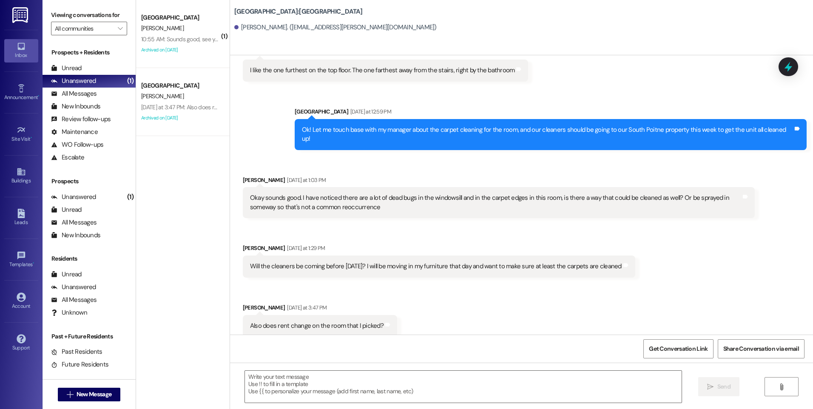
scroll to position [0, 0]
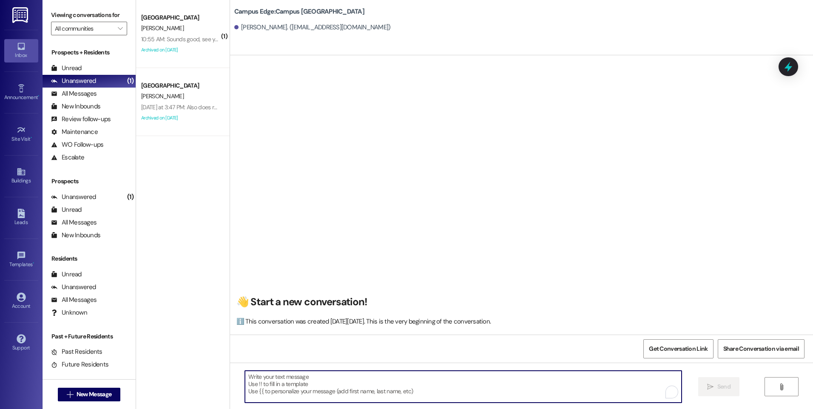
click at [347, 393] on textarea "To enrich screen reader interactions, please activate Accessibility in Grammarl…" at bounding box center [463, 387] width 436 height 32
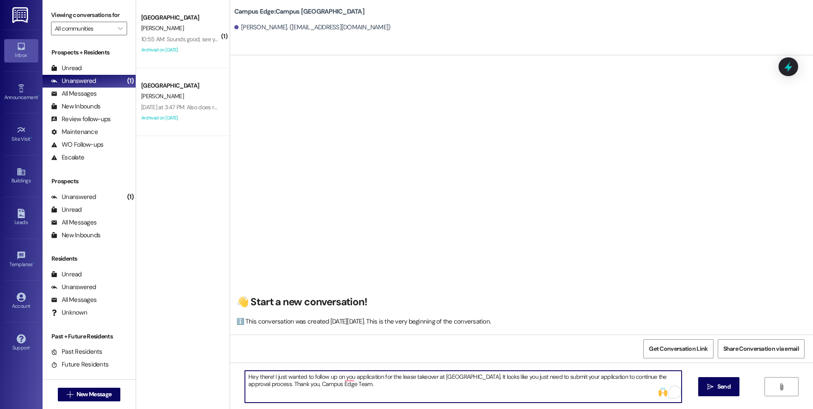
click at [652, 376] on textarea "Hey there! I just wanted to follow up on you application for the lease takeover…" at bounding box center [463, 387] width 436 height 32
type textarea "Hey there! I just wanted to follow up on you application for the lease takeover…"
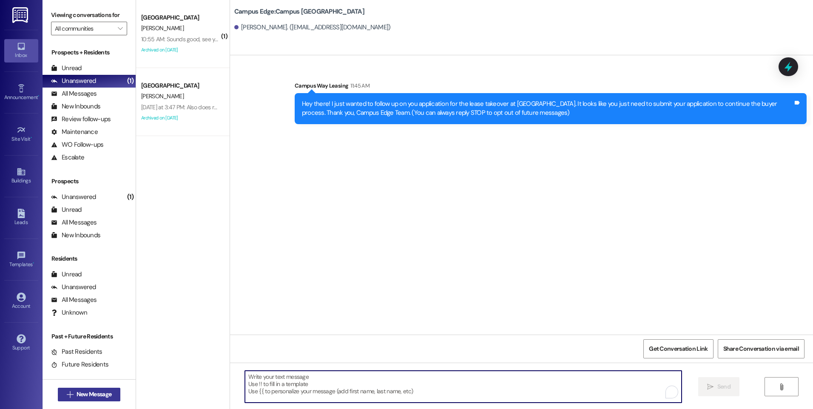
click at [77, 389] on button " New Message" at bounding box center [89, 395] width 63 height 14
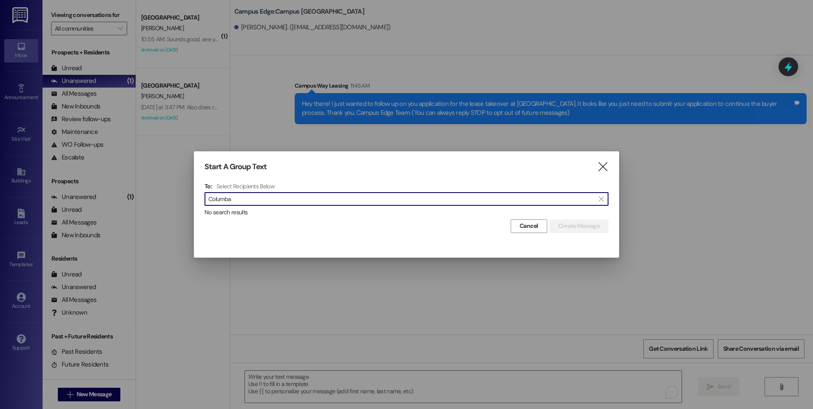
type input "Columba"
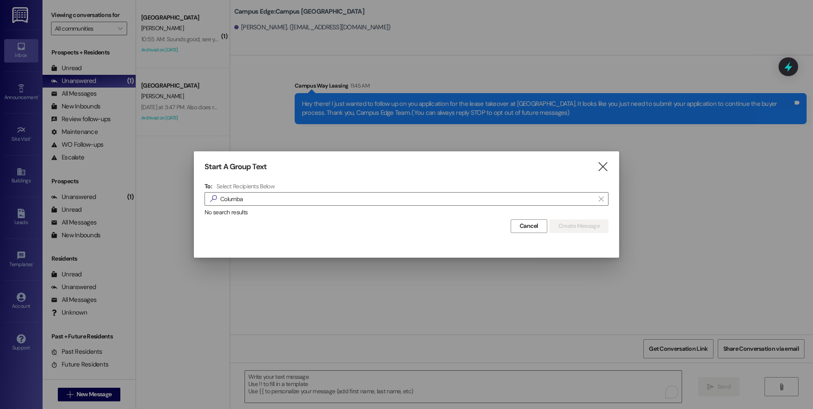
click at [342, 226] on div "Cancel Create Message" at bounding box center [407, 225] width 404 height 16
drag, startPoint x: 608, startPoint y: 169, endPoint x: 596, endPoint y: 168, distance: 11.5
click at [607, 169] on icon "" at bounding box center [602, 166] width 11 height 9
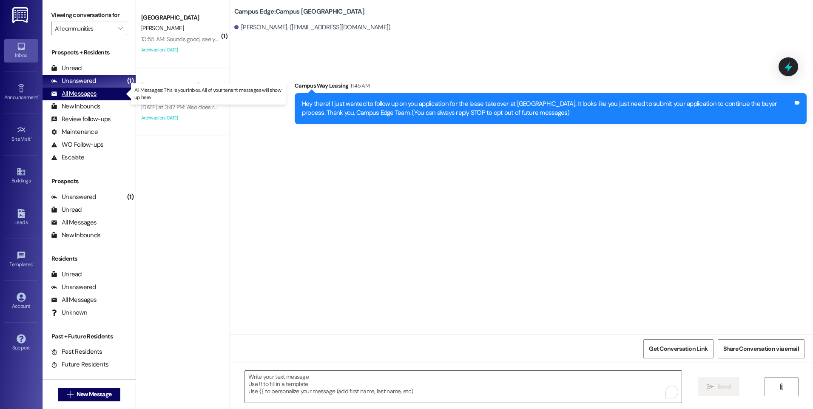
click at [81, 90] on div "All Messages" at bounding box center [74, 93] width 46 height 9
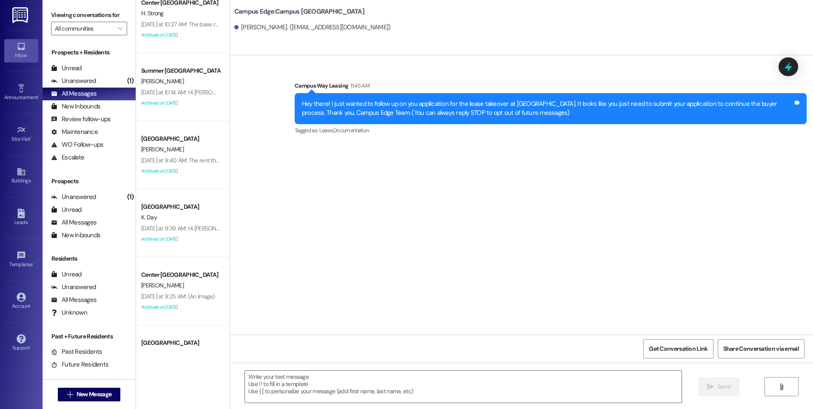
scroll to position [2714, 0]
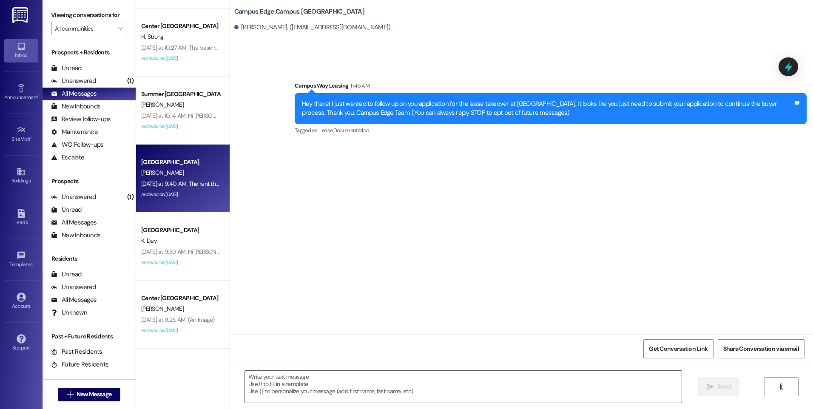
click at [182, 174] on div "[PERSON_NAME]" at bounding box center [180, 173] width 80 height 11
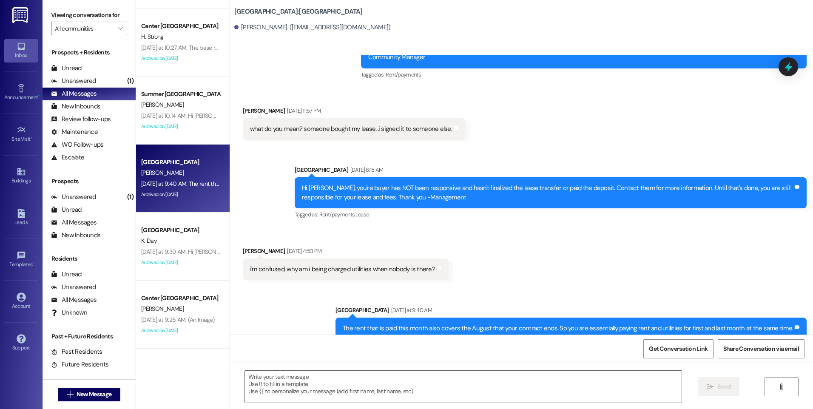
scroll to position [591, 0]
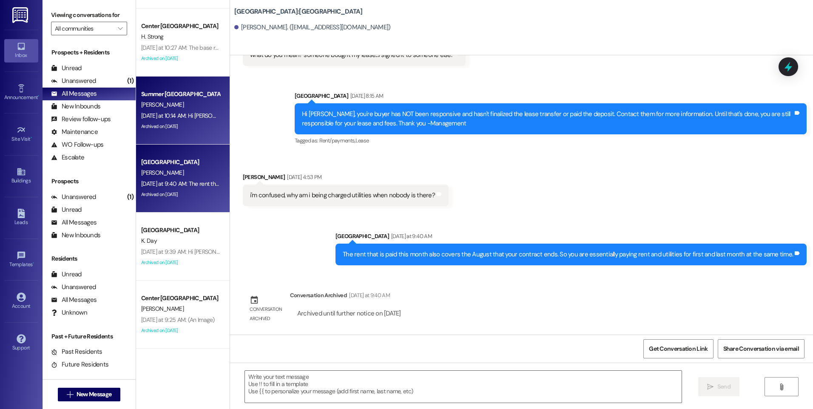
click at [160, 111] on div "[DATE] at 10:14 AM: Hi [PERSON_NAME], our Campus Way office is at [STREET_ADDRE…" at bounding box center [180, 116] width 80 height 11
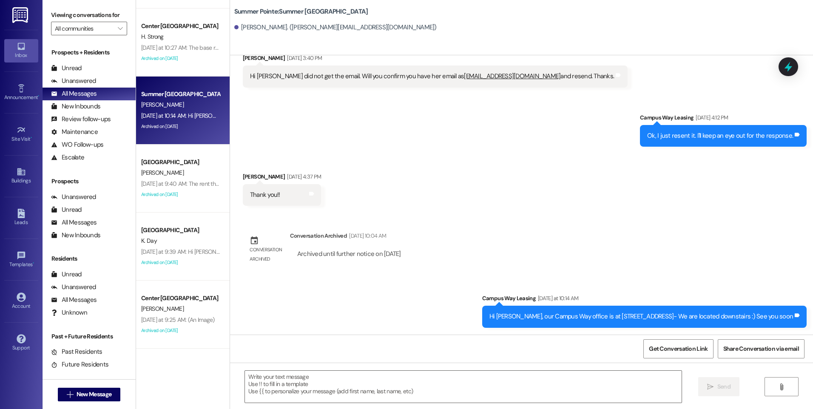
scroll to position [2671, 0]
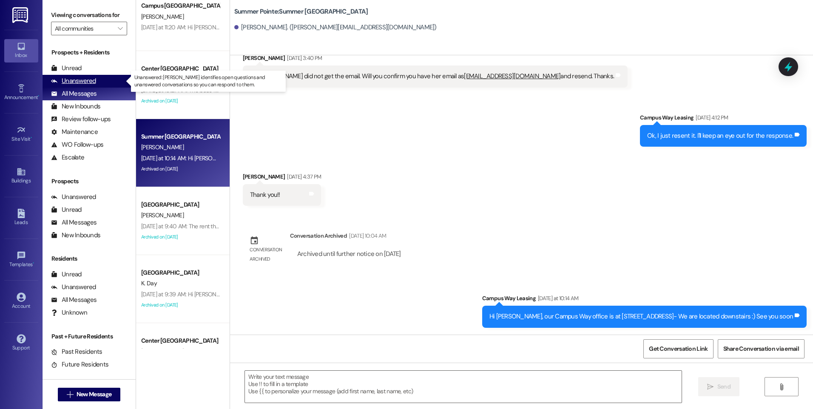
click at [75, 76] on div "Unanswered (0)" at bounding box center [89, 81] width 93 height 13
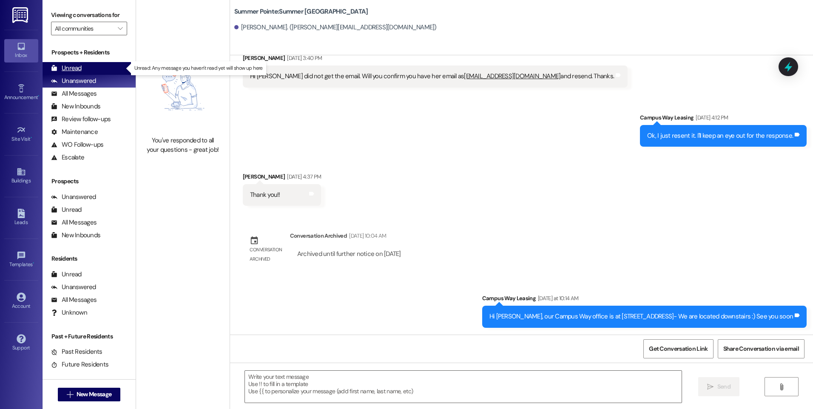
click at [75, 71] on div "Unread" at bounding box center [66, 68] width 31 height 9
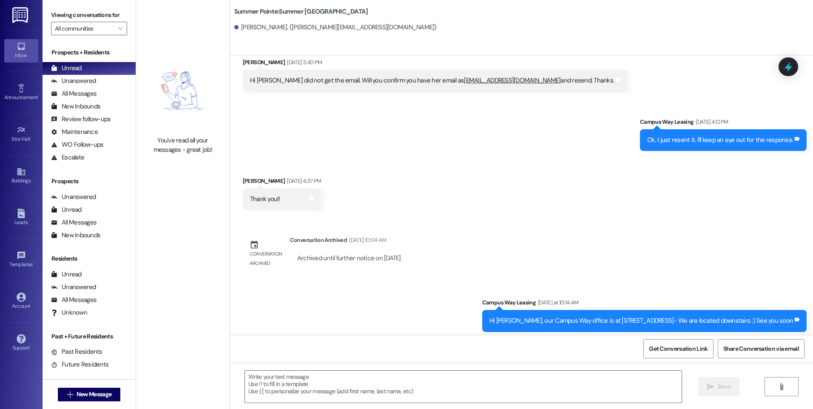
scroll to position [924, 0]
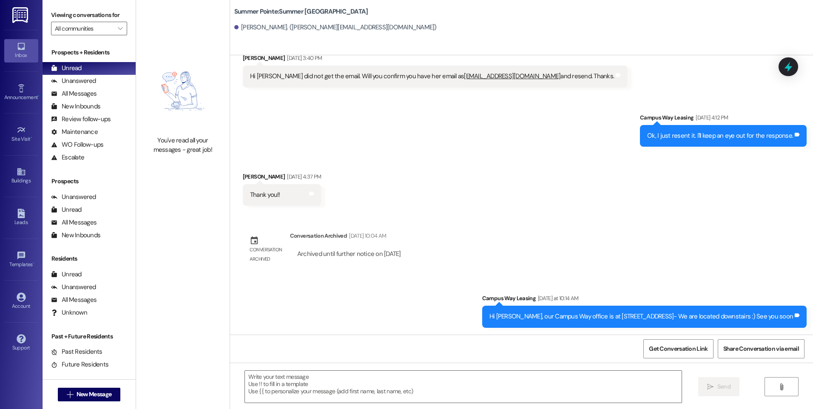
drag, startPoint x: 784, startPoint y: 68, endPoint x: 585, endPoint y: 228, distance: 254.4
click at [784, 68] on icon at bounding box center [788, 66] width 11 height 11
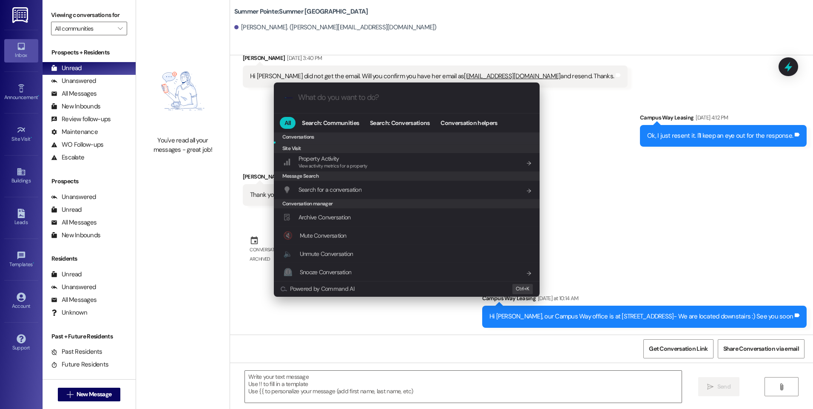
scroll to position [371, 0]
click at [338, 221] on span "Archive Conversation" at bounding box center [325, 216] width 52 height 9
